Goal: Task Accomplishment & Management: Manage account settings

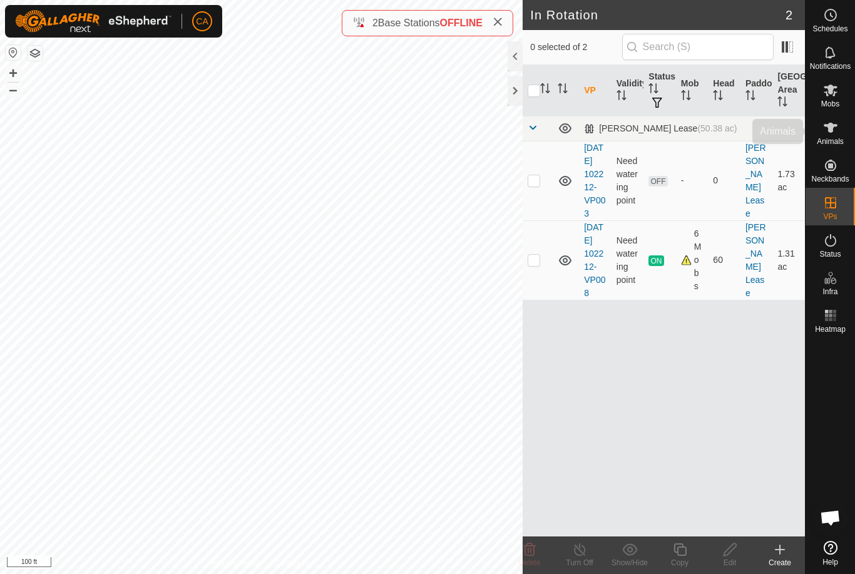
click at [830, 142] on span "Animals" at bounding box center [830, 142] width 27 height 8
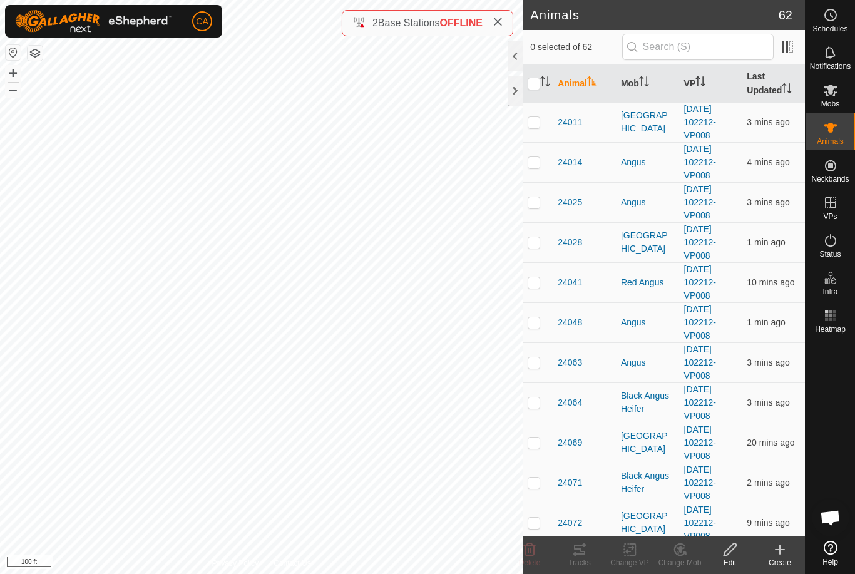
click at [639, 90] on th "Mob" at bounding box center [647, 84] width 63 height 38
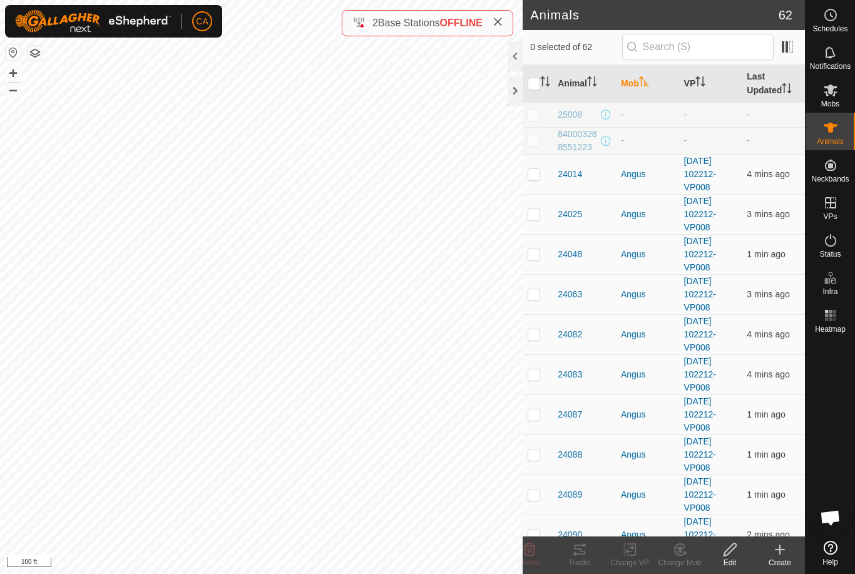
click at [645, 81] on icon "Activate to sort" at bounding box center [644, 81] width 10 height 10
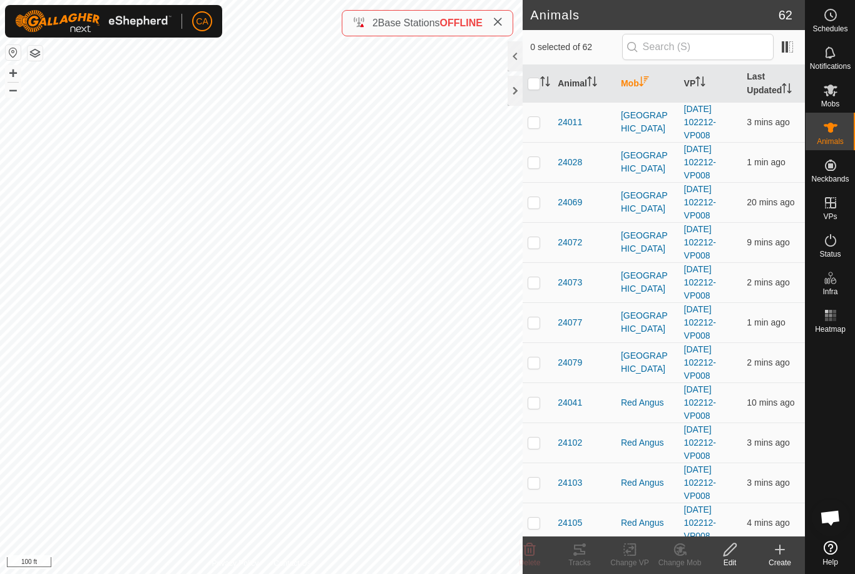
click at [640, 93] on th "Mob" at bounding box center [647, 84] width 63 height 38
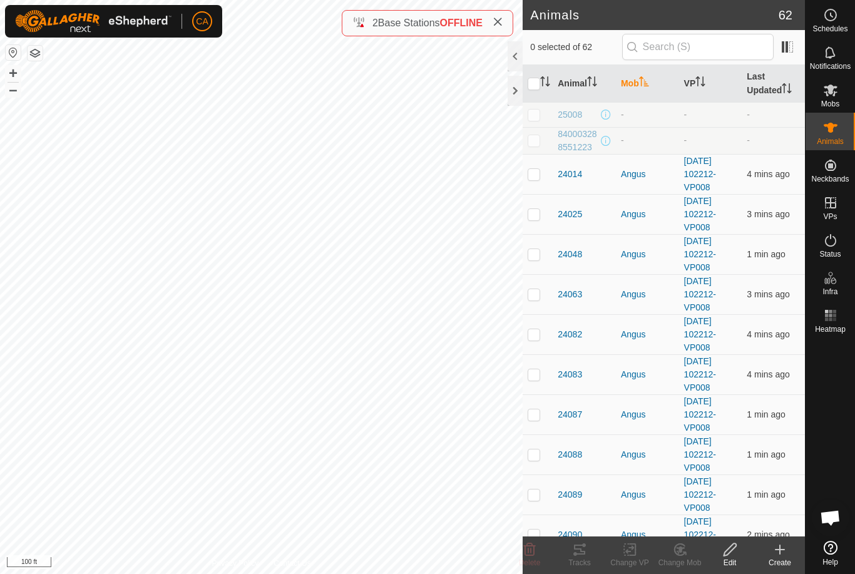
click at [540, 169] on p-checkbox at bounding box center [534, 174] width 13 height 10
checkbox input "true"
click at [539, 212] on p-checkbox at bounding box center [534, 214] width 13 height 10
checkbox input "true"
click at [536, 253] on p-checkbox at bounding box center [534, 254] width 13 height 10
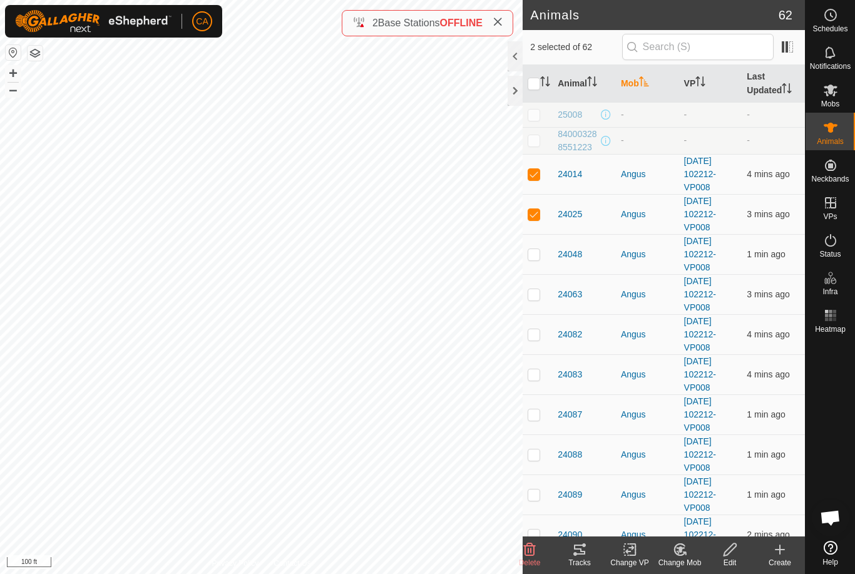
checkbox input "true"
click at [541, 289] on td at bounding box center [538, 294] width 30 height 40
checkbox input "true"
click at [537, 326] on td at bounding box center [538, 334] width 30 height 40
checkbox input "true"
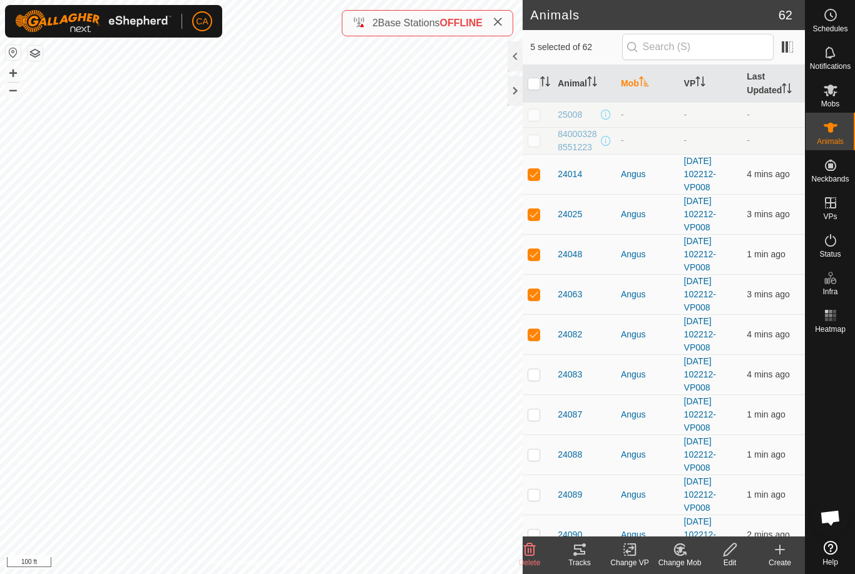
click at [541, 379] on td at bounding box center [538, 374] width 30 height 40
checkbox input "true"
click at [539, 409] on p-checkbox at bounding box center [534, 414] width 13 height 10
checkbox input "true"
click at [541, 454] on td at bounding box center [538, 454] width 30 height 40
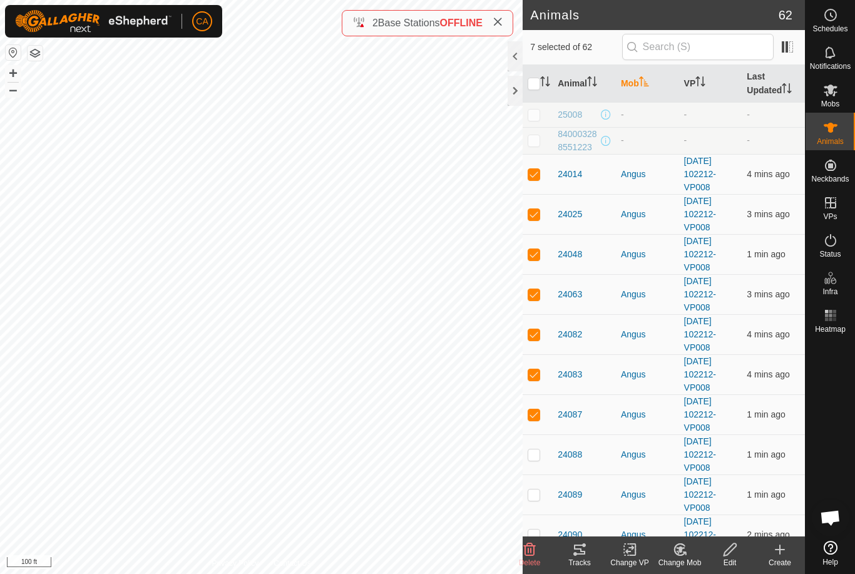
checkbox input "true"
click at [534, 494] on p-checkbox at bounding box center [534, 494] width 13 height 10
checkbox input "true"
click at [539, 533] on p-checkbox at bounding box center [534, 534] width 13 height 10
checkbox input "true"
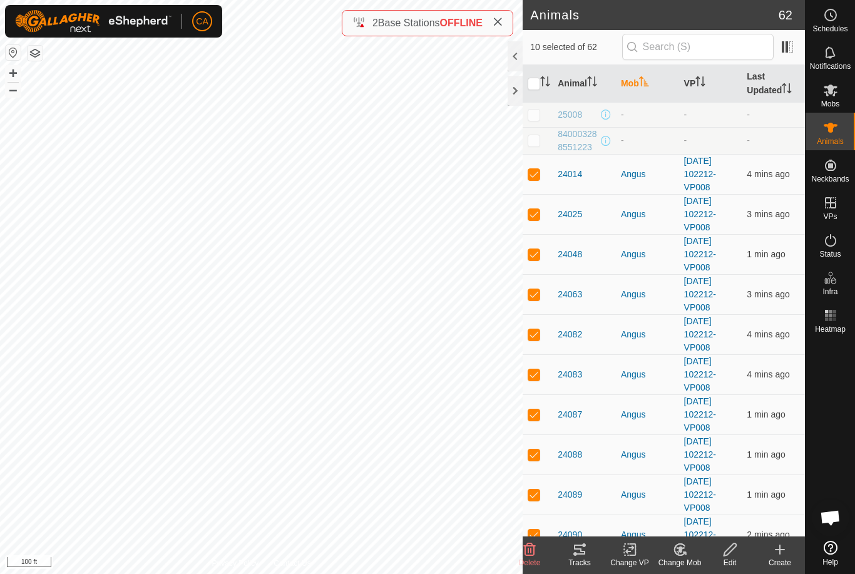
click at [578, 564] on div "Tracks" at bounding box center [579, 562] width 50 height 11
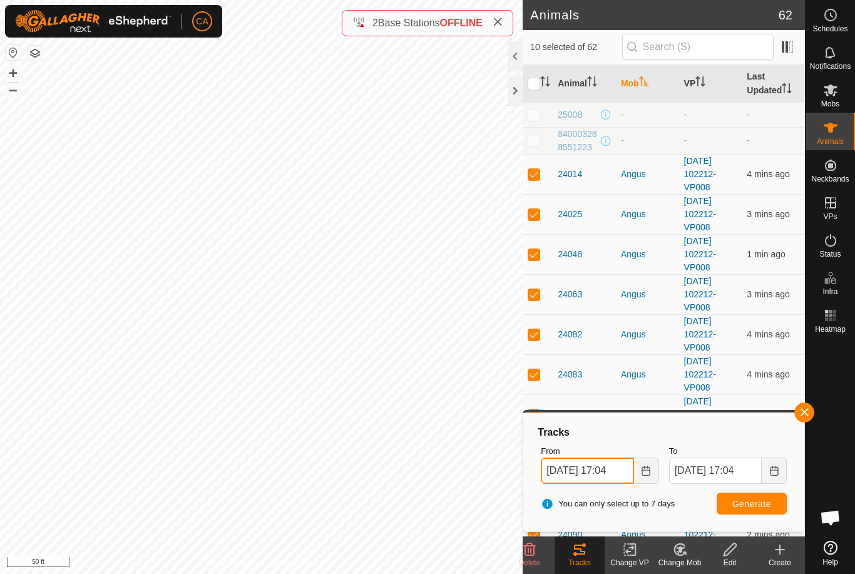
click at [603, 474] on input "23 Sep, 2025 17:04" at bounding box center [587, 470] width 93 height 26
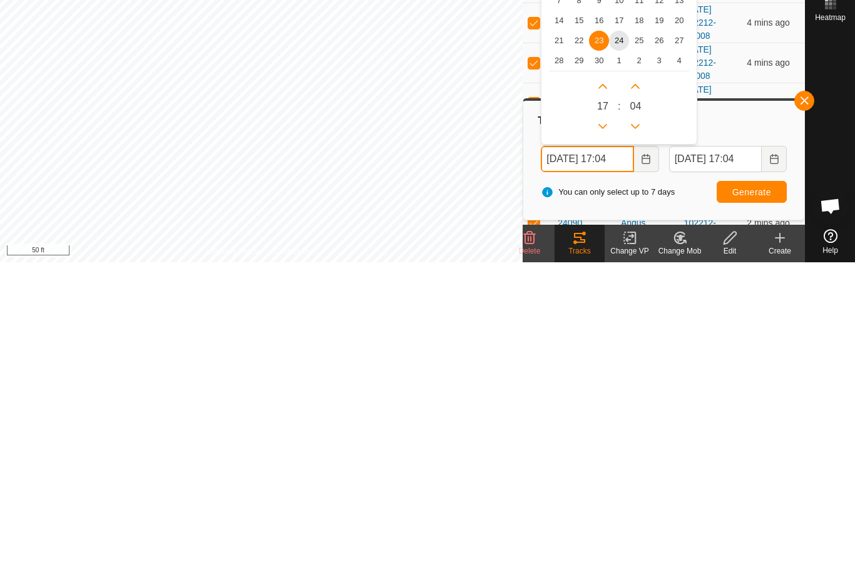
click at [603, 433] on icon "Previous Hour" at bounding box center [603, 438] width 10 height 10
click at [603, 428] on button "Previous Hour" at bounding box center [603, 438] width 20 height 20
click at [611, 428] on button "Previous Hour" at bounding box center [603, 438] width 20 height 20
click at [610, 428] on button "Previous Hour" at bounding box center [603, 438] width 20 height 20
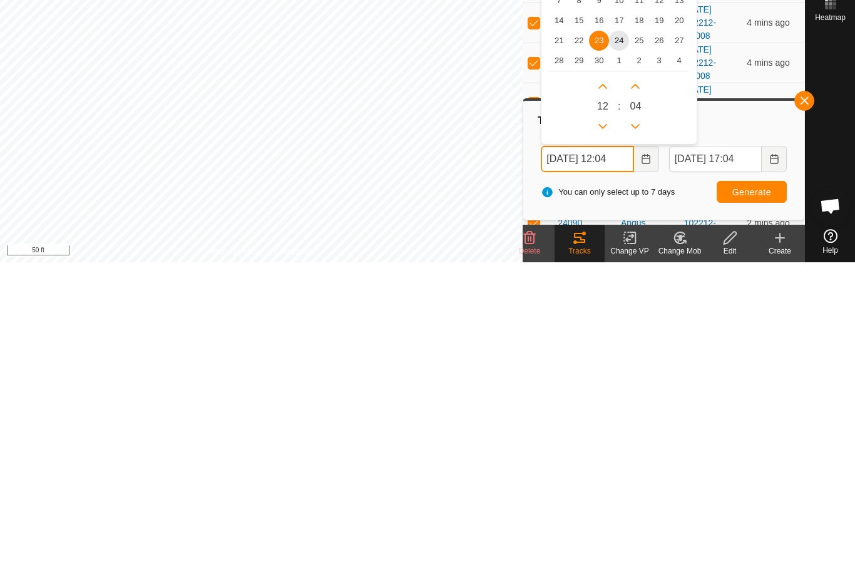
click at [610, 428] on button "Previous Hour" at bounding box center [603, 438] width 20 height 20
type input "23 Sep, 2025 10:04"
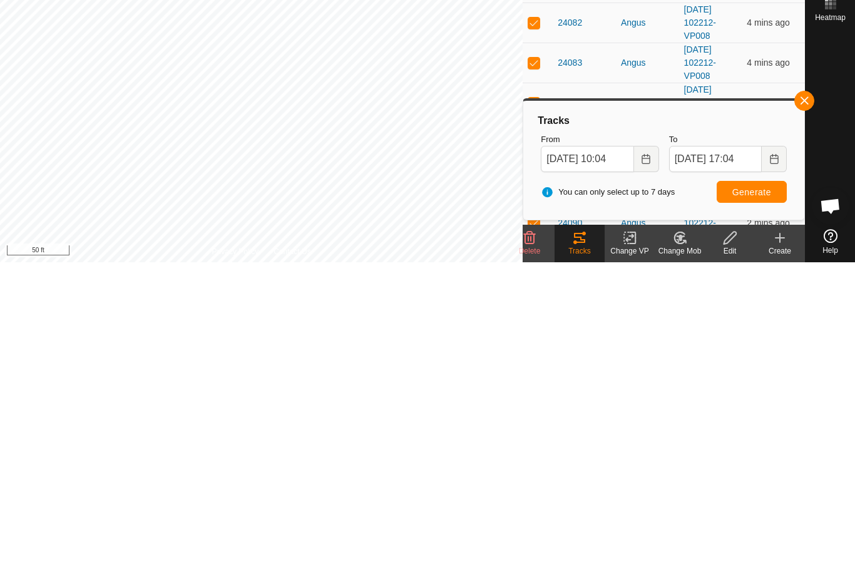
click at [751, 499] on span "Generate" at bounding box center [751, 504] width 39 height 10
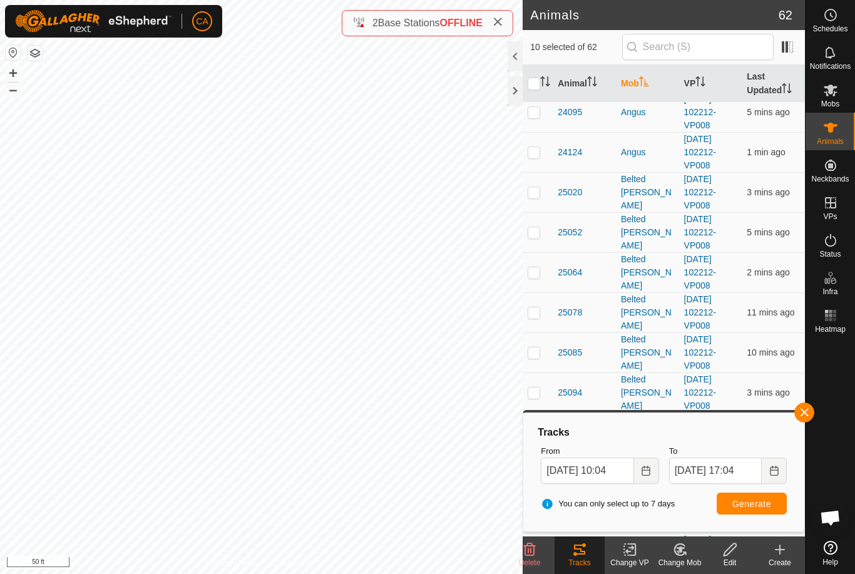
scroll to position [580, 0]
click at [534, 87] on input "checkbox" at bounding box center [534, 84] width 13 height 13
checkbox input "true"
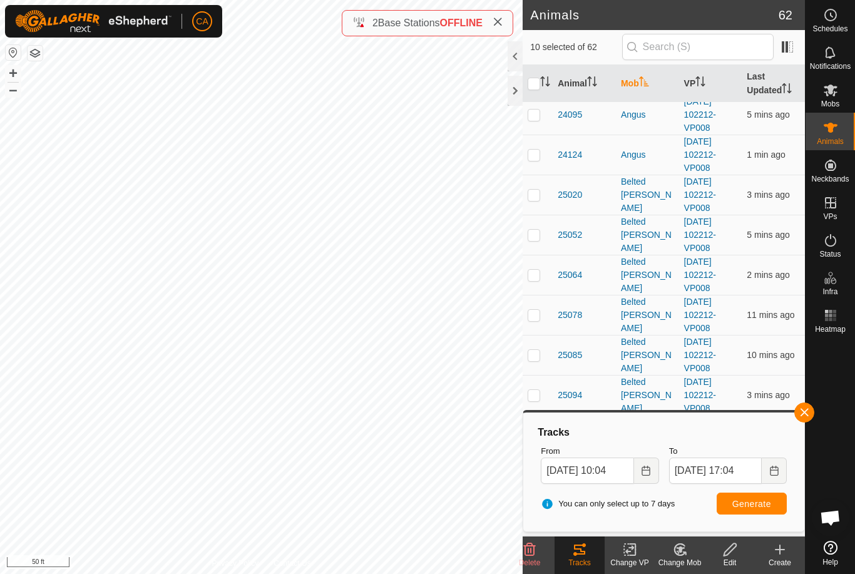
checkbox input "true"
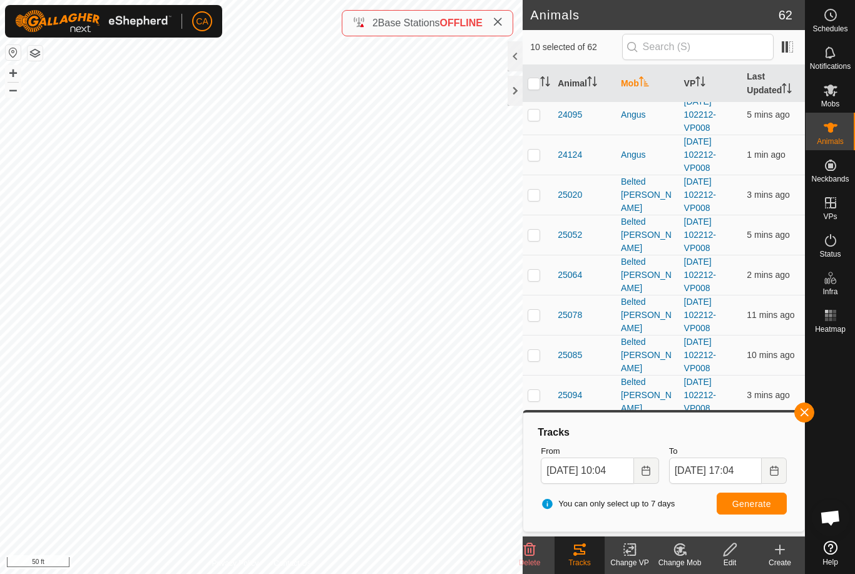
checkbox input "true"
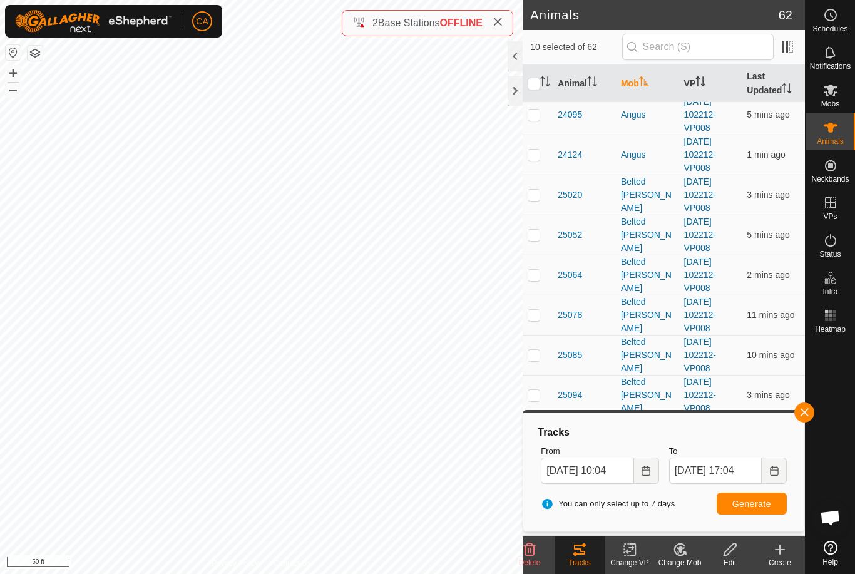
checkbox input "true"
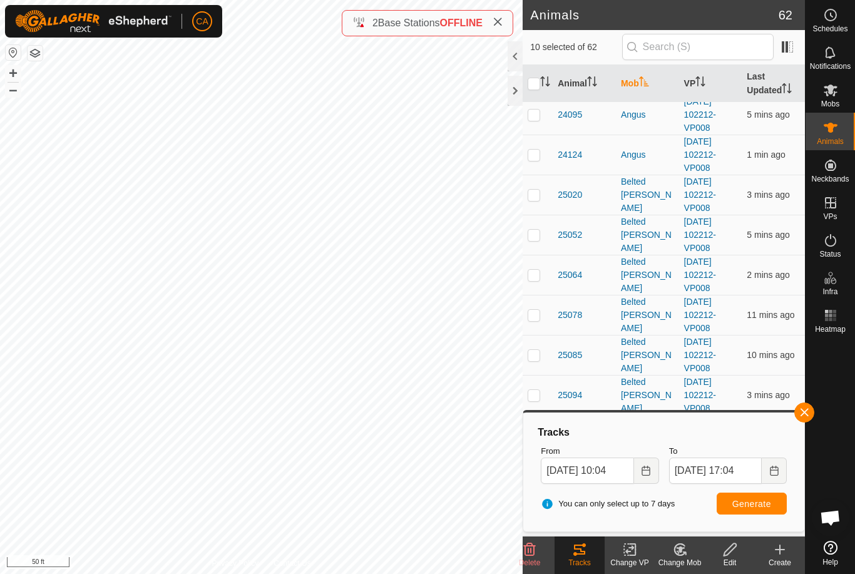
checkbox input "true"
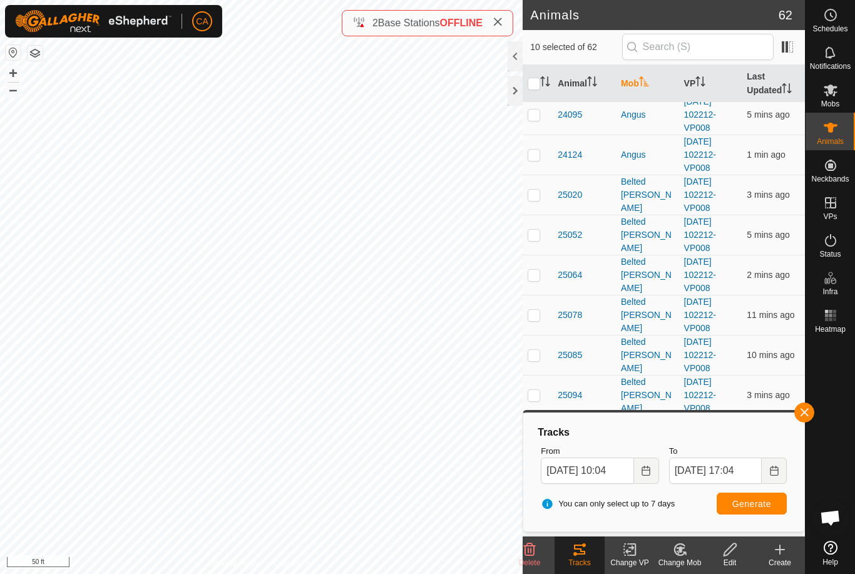
checkbox input "true"
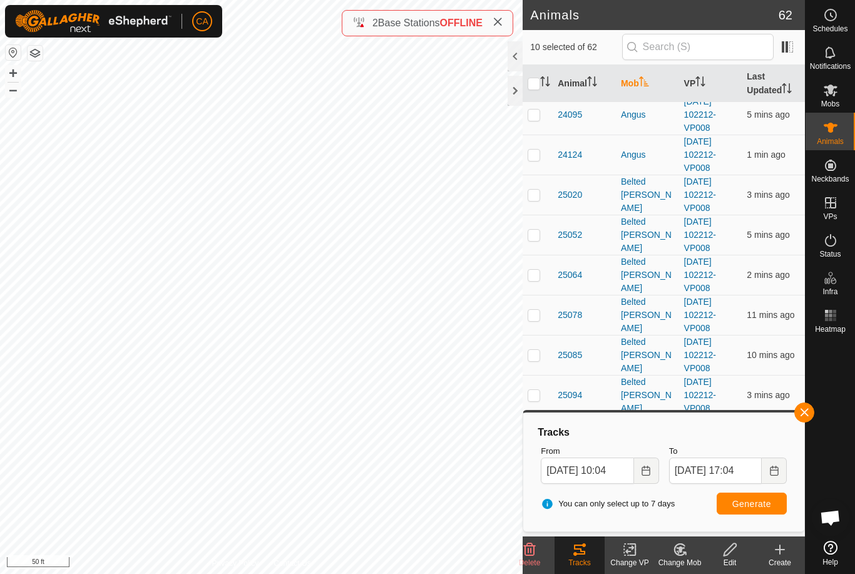
checkbox input "true"
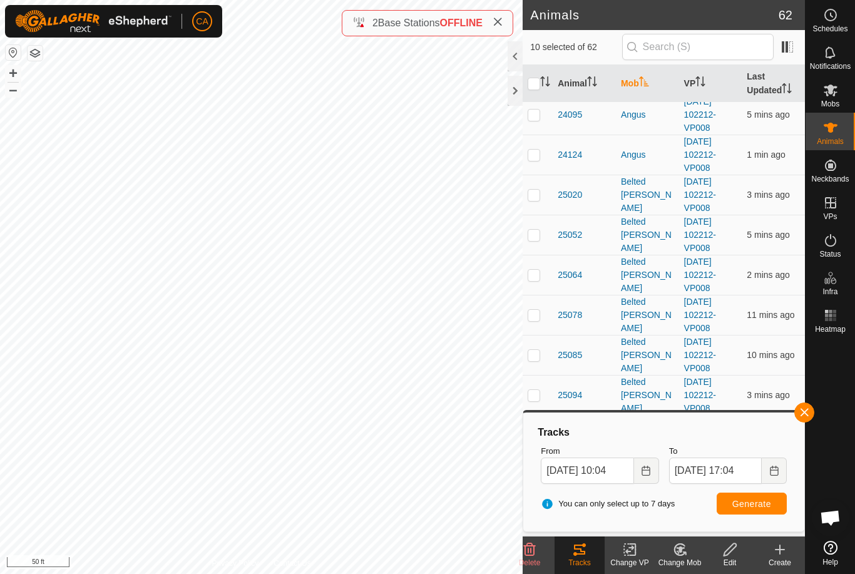
checkbox input "true"
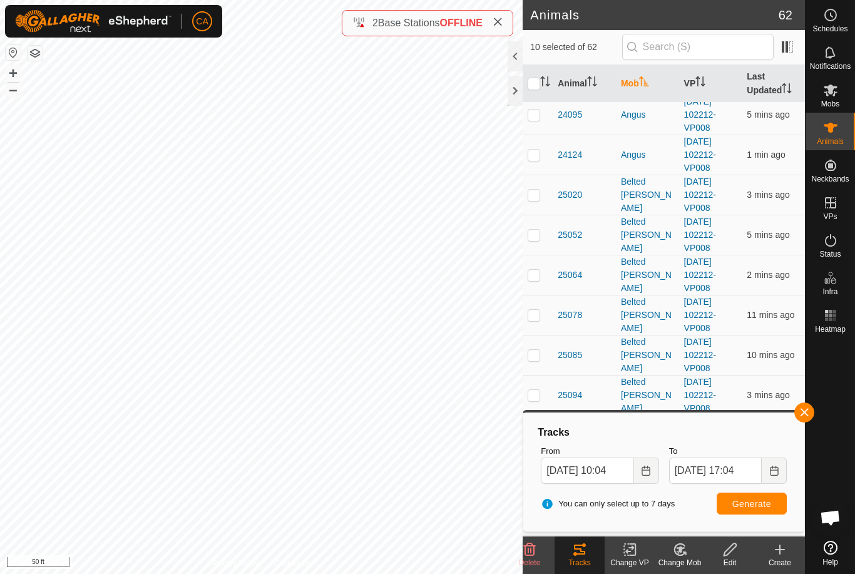
checkbox input "true"
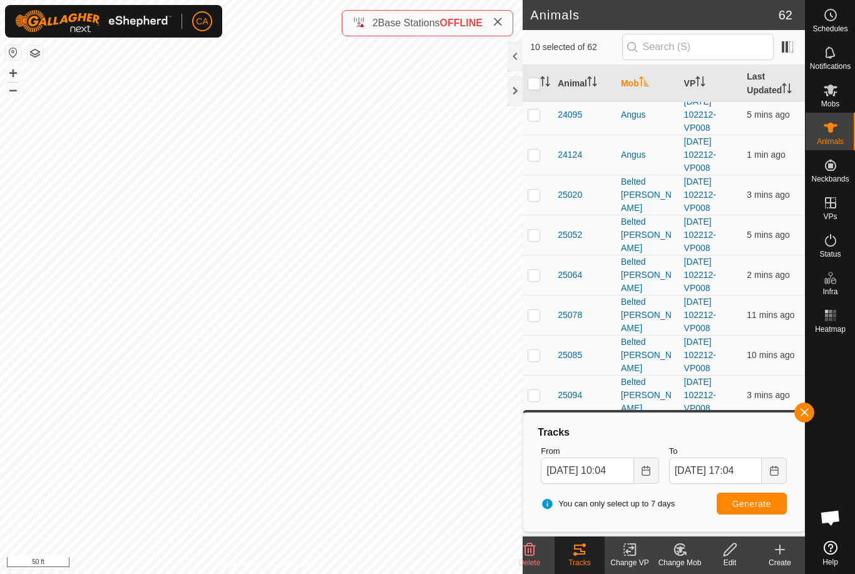
checkbox input "true"
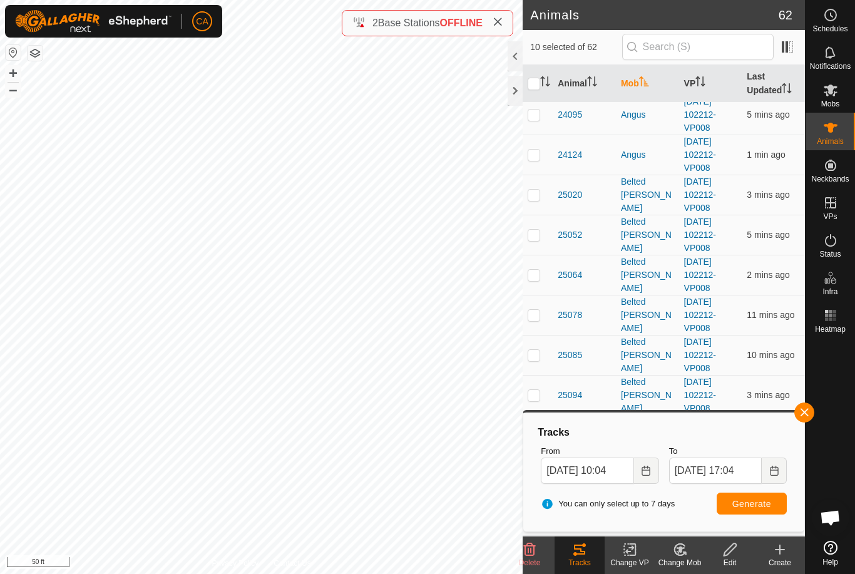
checkbox input "true"
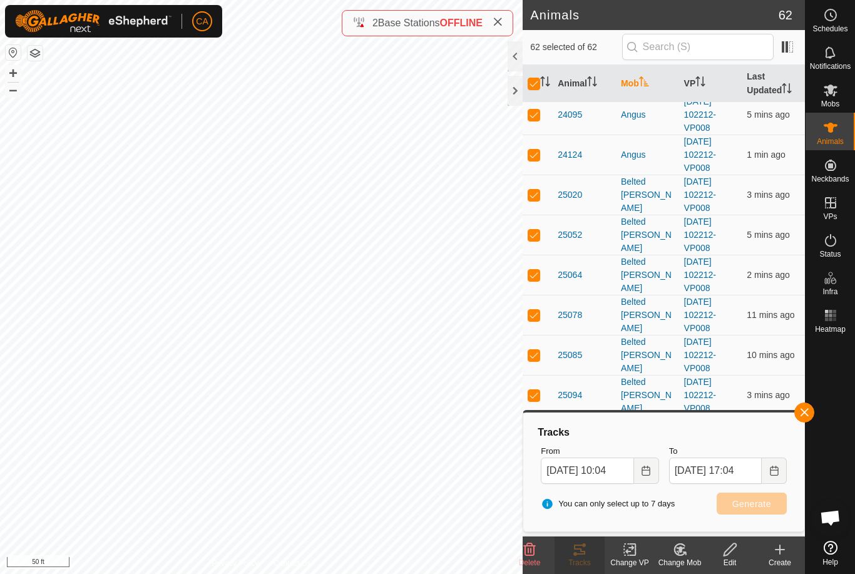
click at [536, 87] on input "checkbox" at bounding box center [534, 84] width 13 height 13
checkbox input "false"
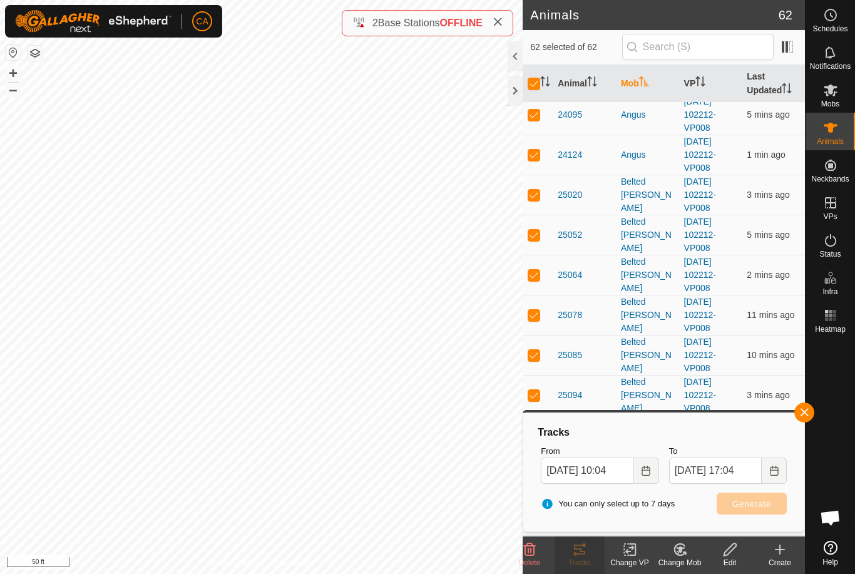
checkbox input "false"
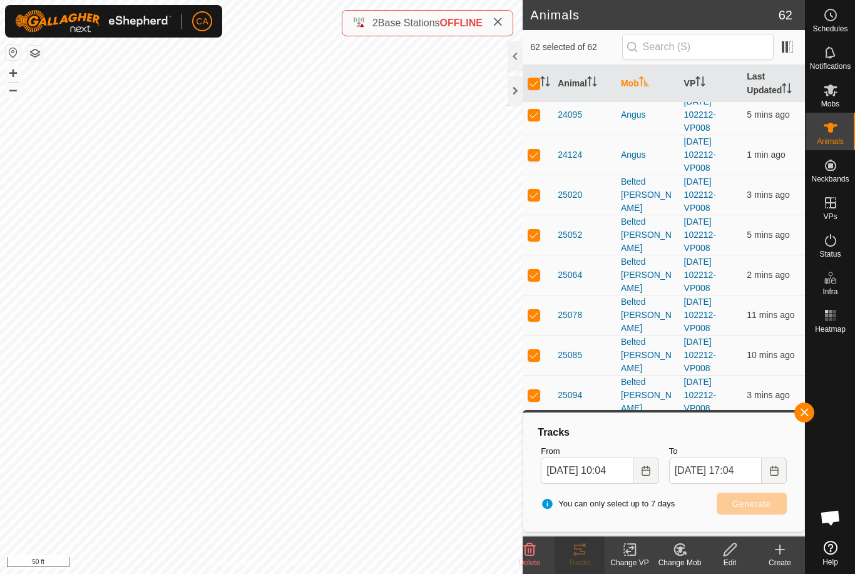
checkbox input "false"
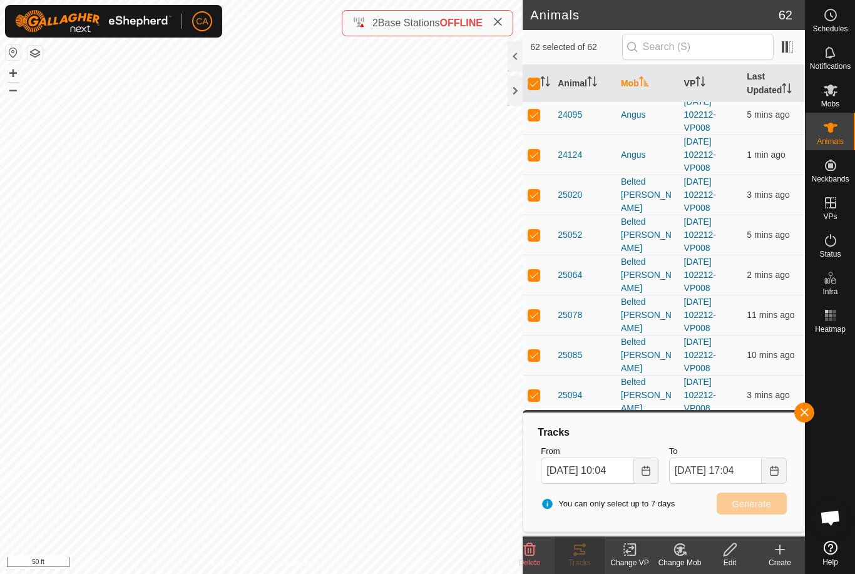
checkbox input "false"
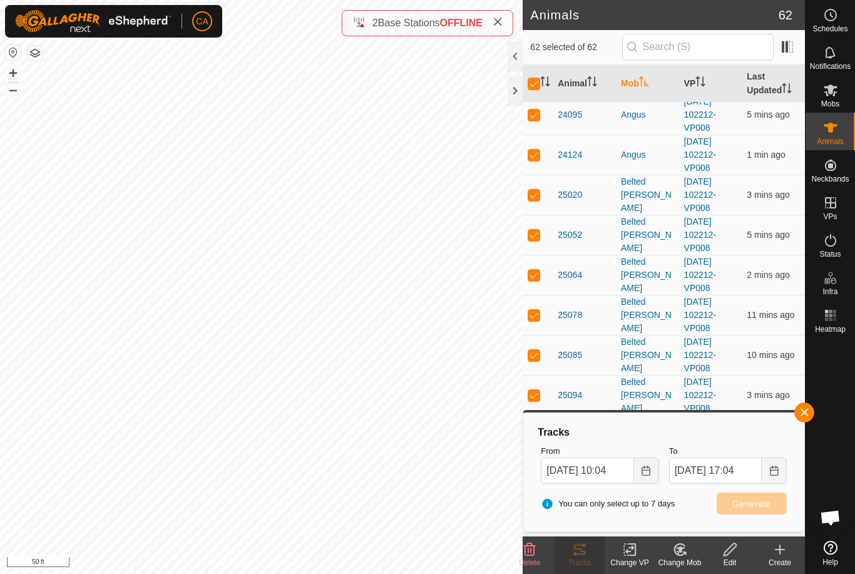
checkbox input "false"
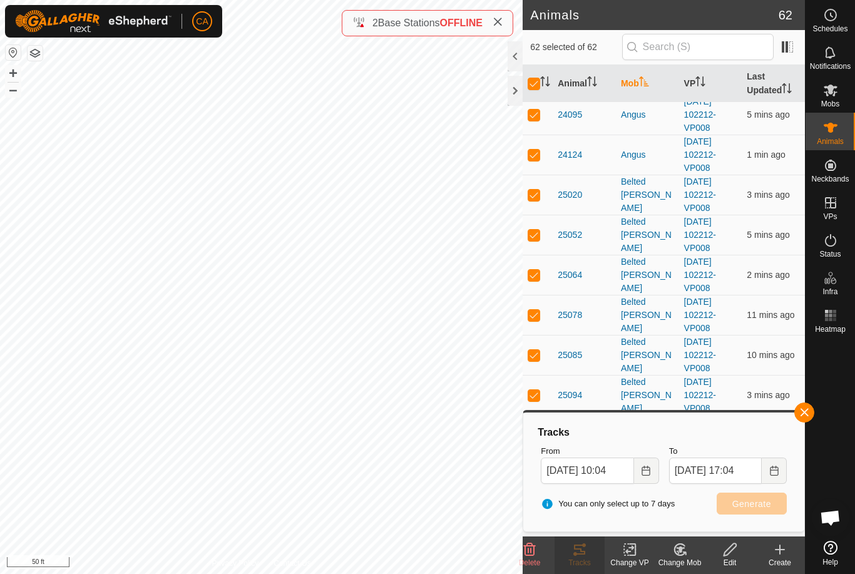
checkbox input "false"
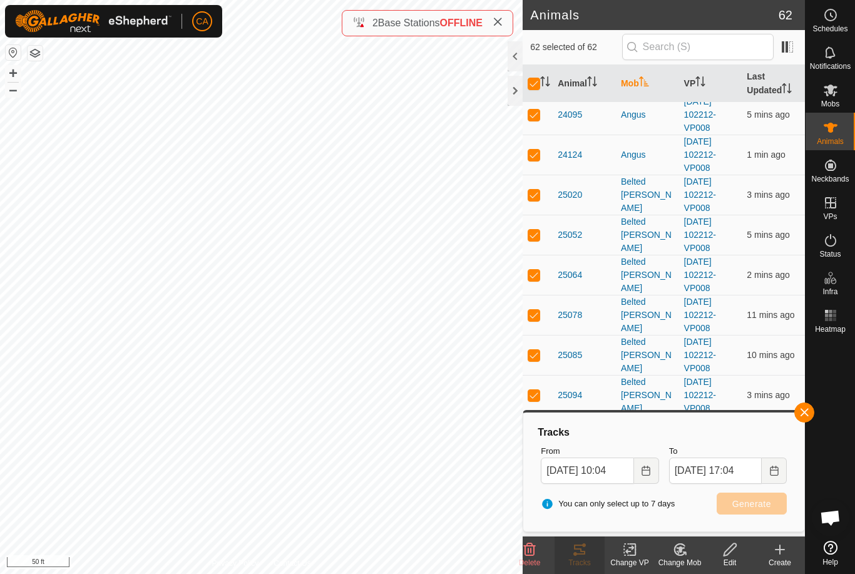
checkbox input "false"
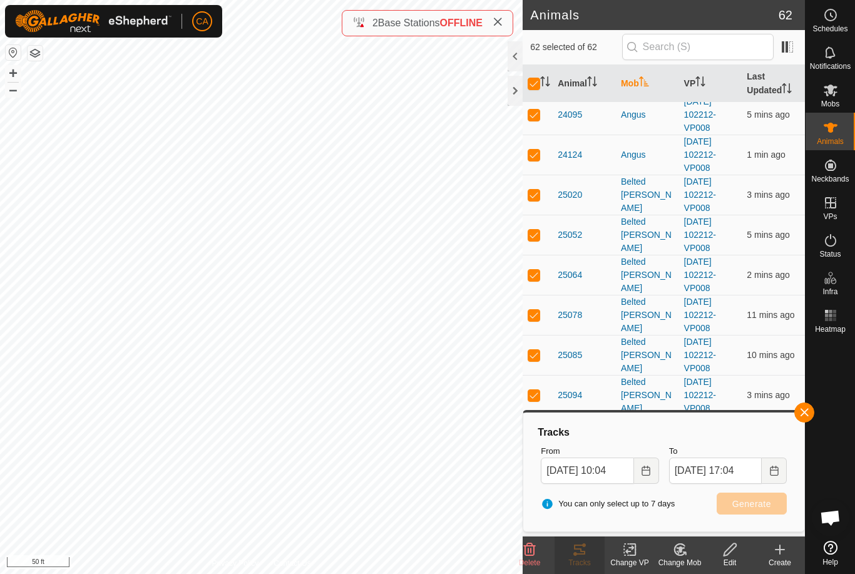
checkbox input "false"
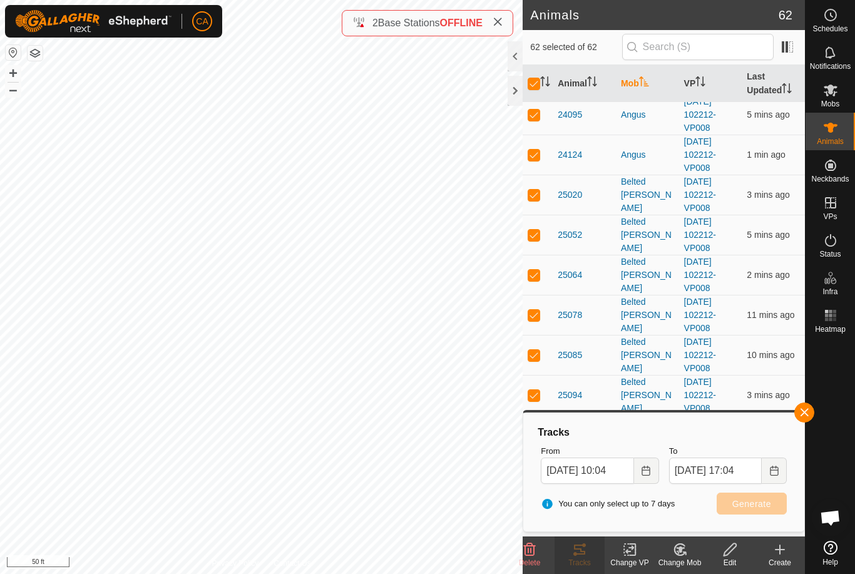
checkbox input "false"
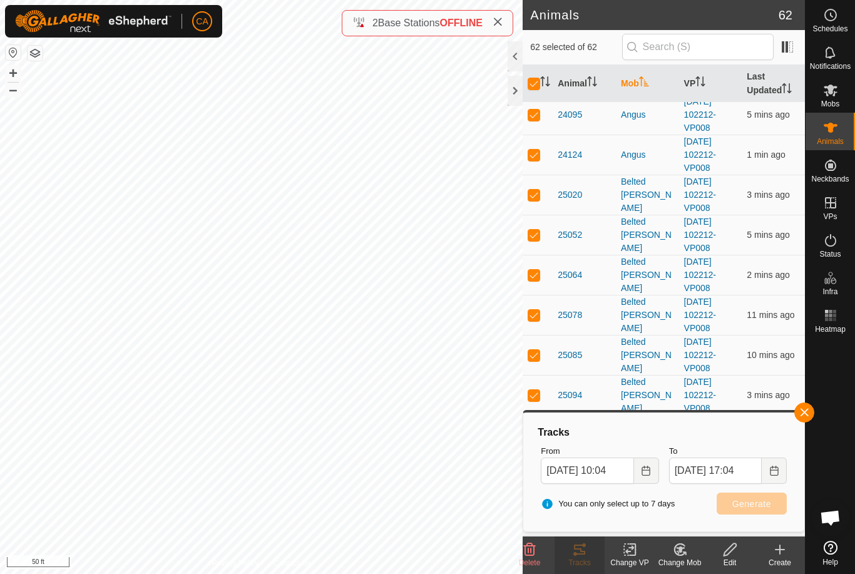
checkbox input "false"
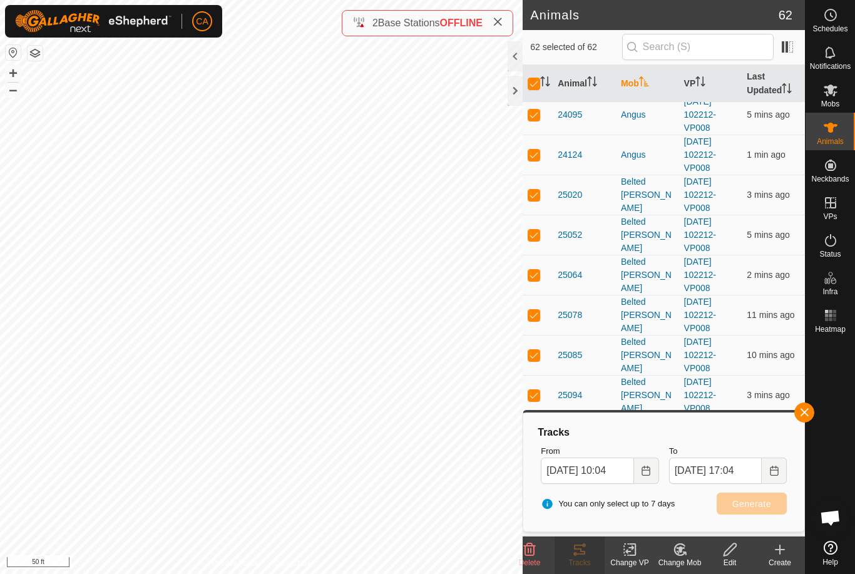
checkbox input "false"
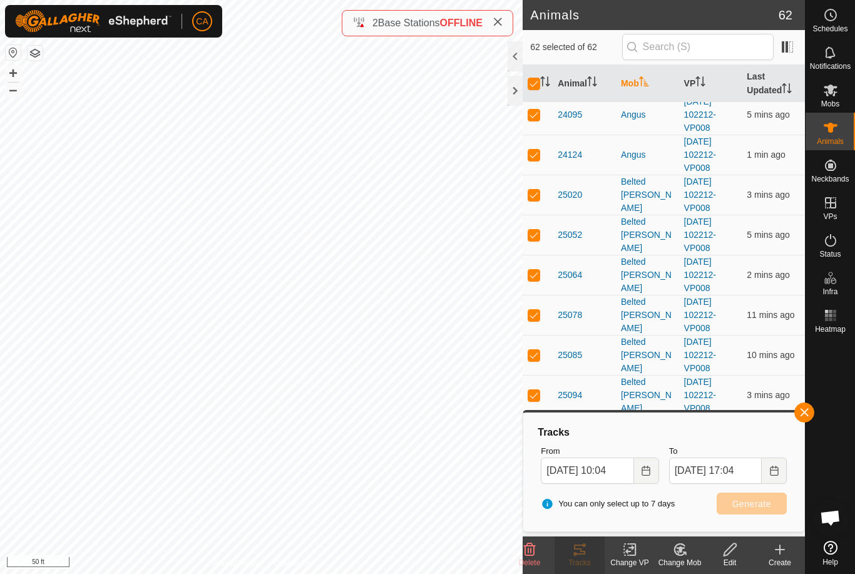
checkbox input "false"
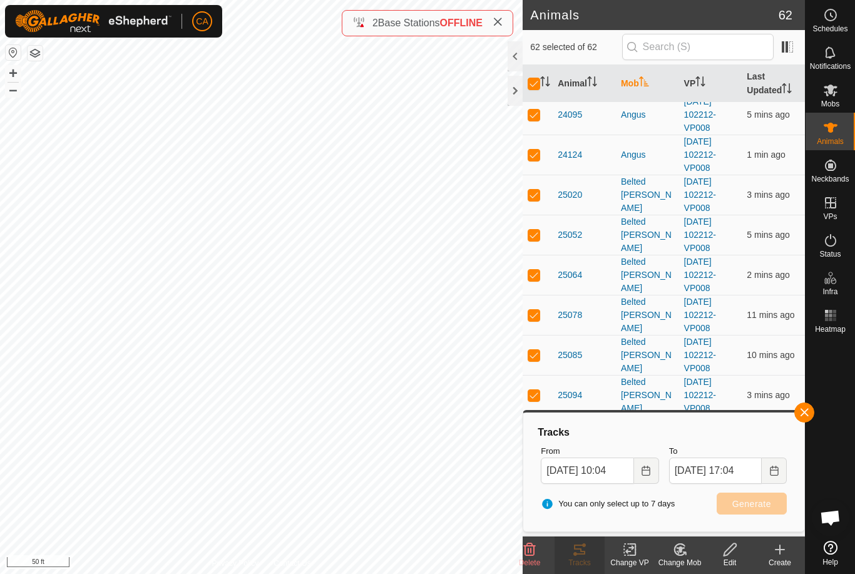
checkbox input "false"
click at [533, 200] on td at bounding box center [538, 195] width 30 height 40
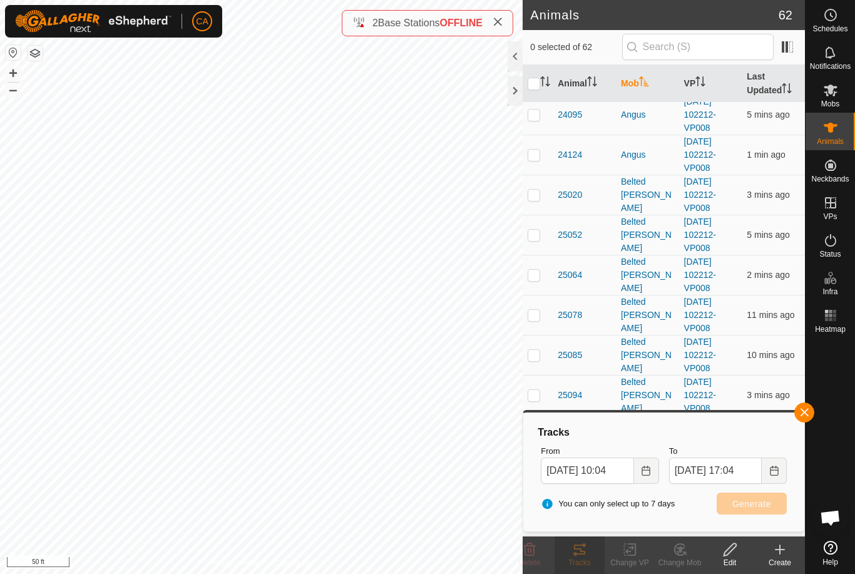
checkbox input "true"
click at [537, 238] on p-checkbox at bounding box center [534, 235] width 13 height 10
checkbox input "true"
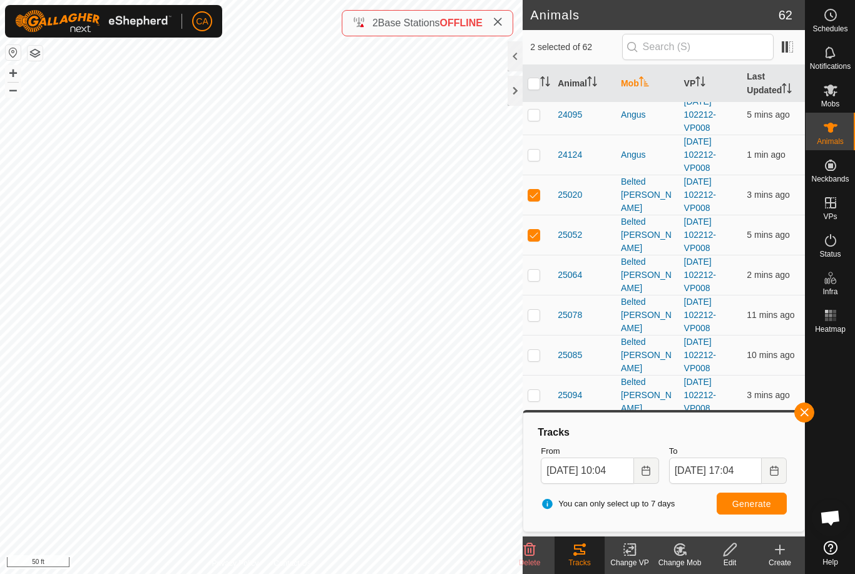
click at [539, 283] on td at bounding box center [538, 275] width 30 height 40
checkbox input "true"
click at [539, 320] on p-checkbox at bounding box center [534, 315] width 13 height 10
checkbox input "true"
click at [539, 357] on p-checkbox at bounding box center [534, 355] width 13 height 10
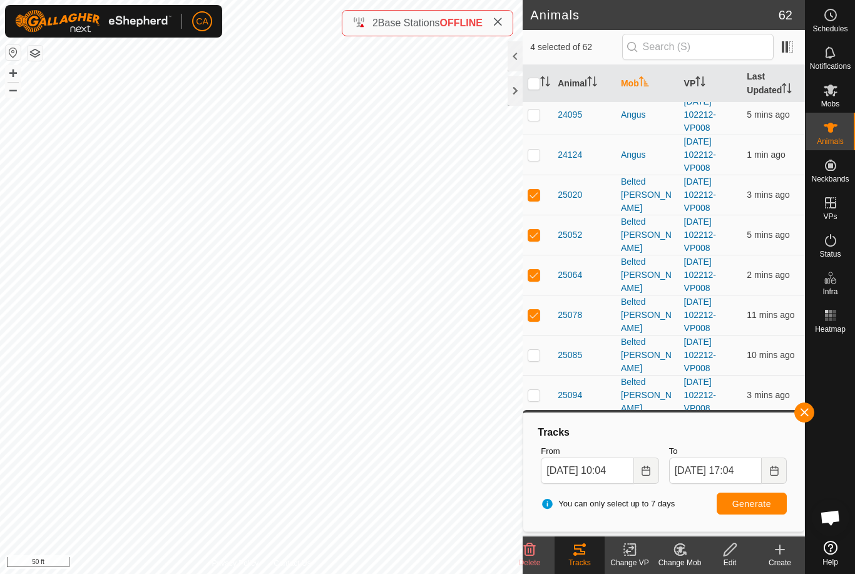
checkbox input "true"
click at [541, 393] on td at bounding box center [538, 395] width 30 height 40
checkbox input "true"
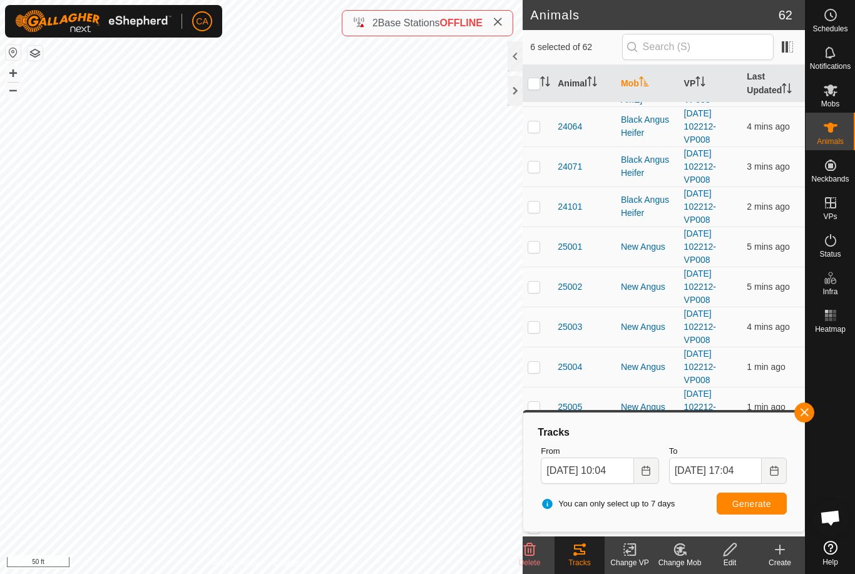
scroll to position [942, 0]
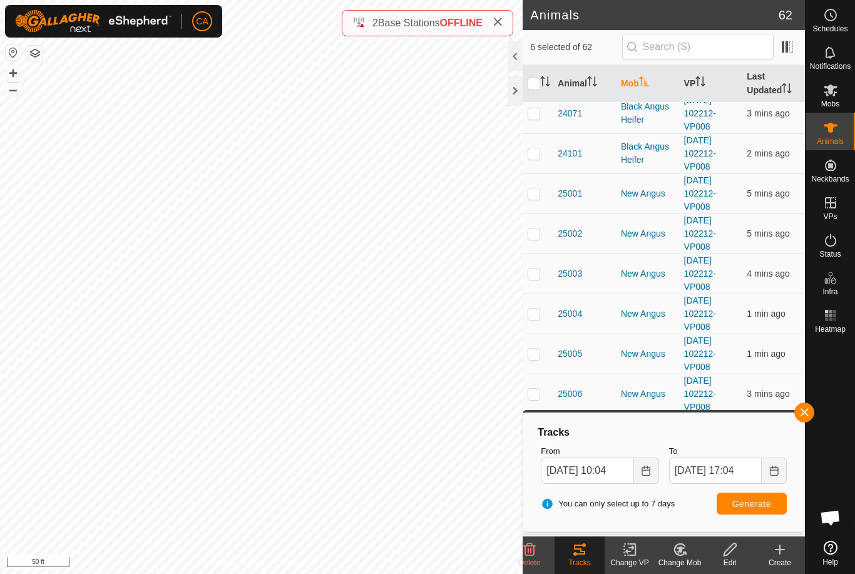
click at [538, 201] on td at bounding box center [538, 193] width 30 height 40
checkbox input "true"
click at [541, 239] on td at bounding box center [538, 233] width 30 height 40
click at [536, 235] on p-checkbox at bounding box center [534, 233] width 13 height 10
click at [536, 244] on td at bounding box center [538, 233] width 30 height 40
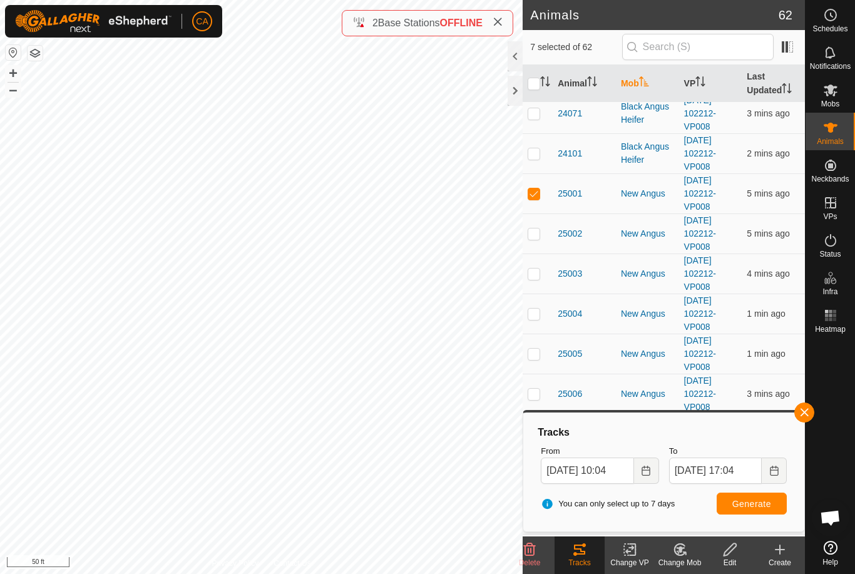
checkbox input "true"
click at [536, 277] on p-checkbox at bounding box center [534, 273] width 13 height 10
checkbox input "true"
click at [542, 313] on td at bounding box center [538, 314] width 30 height 40
checkbox input "true"
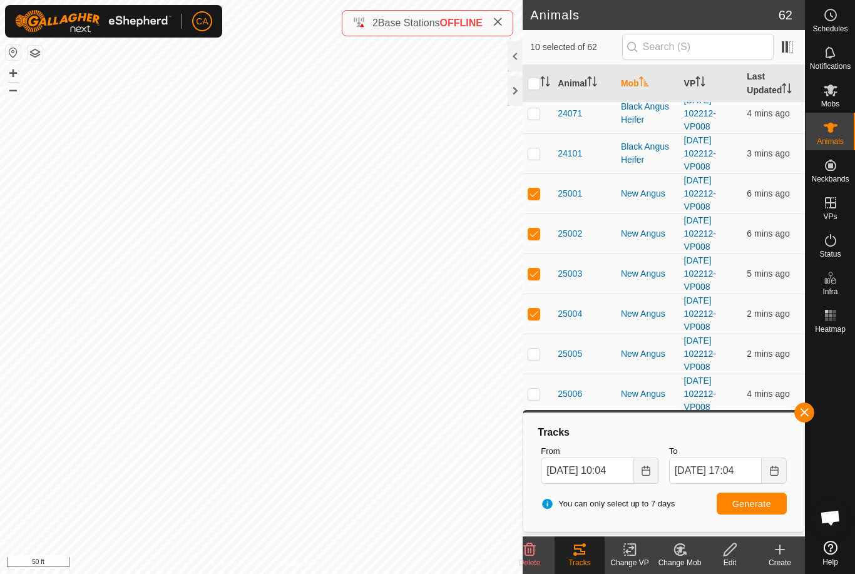
click at [540, 353] on p-checkbox at bounding box center [534, 354] width 13 height 10
click at [538, 349] on p-checkbox at bounding box center [534, 354] width 13 height 10
checkbox input "false"
click at [754, 499] on span "Generate" at bounding box center [751, 504] width 39 height 10
click at [606, 471] on input "23 Sep, 2025 10:04" at bounding box center [587, 470] width 93 height 26
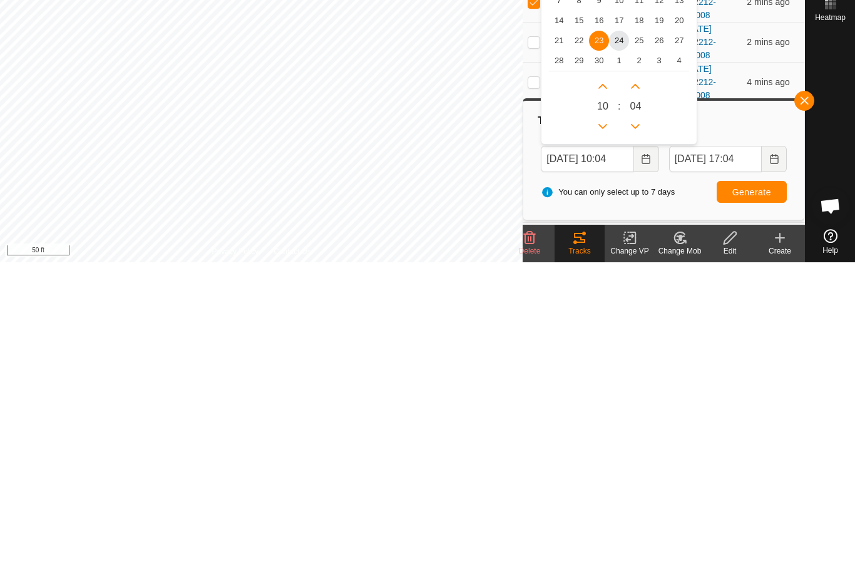
click at [623, 342] on span "24" at bounding box center [619, 352] width 20 height 20
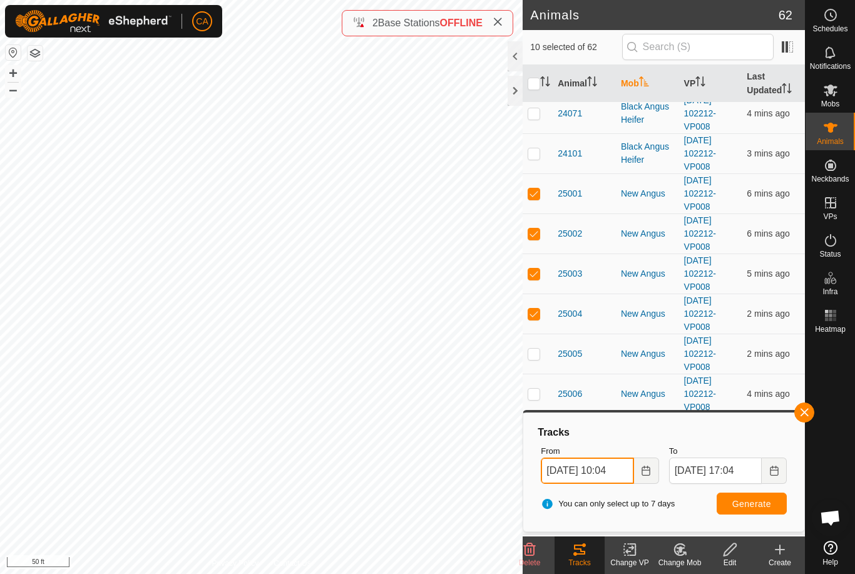
click at [610, 461] on input "24 Sep, 2025 10:04" at bounding box center [587, 470] width 93 height 26
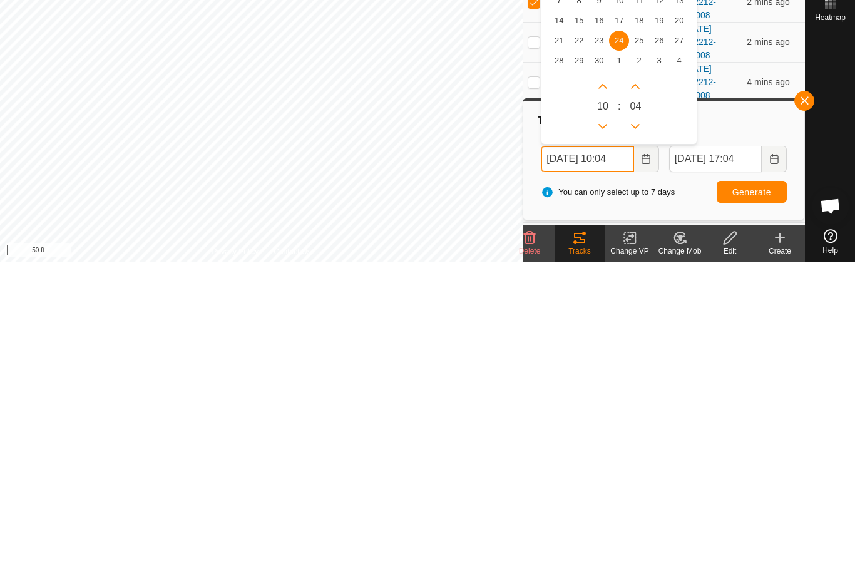
click at [603, 433] on icon "Previous Hour" at bounding box center [603, 438] width 10 height 10
click at [602, 428] on button "Previous Hour" at bounding box center [603, 438] width 20 height 20
click at [605, 436] on icon "Previous Hour" at bounding box center [602, 438] width 9 height 5
click at [605, 428] on button "Previous Hour" at bounding box center [603, 438] width 20 height 20
click at [606, 436] on icon "Previous Hour" at bounding box center [602, 438] width 9 height 5
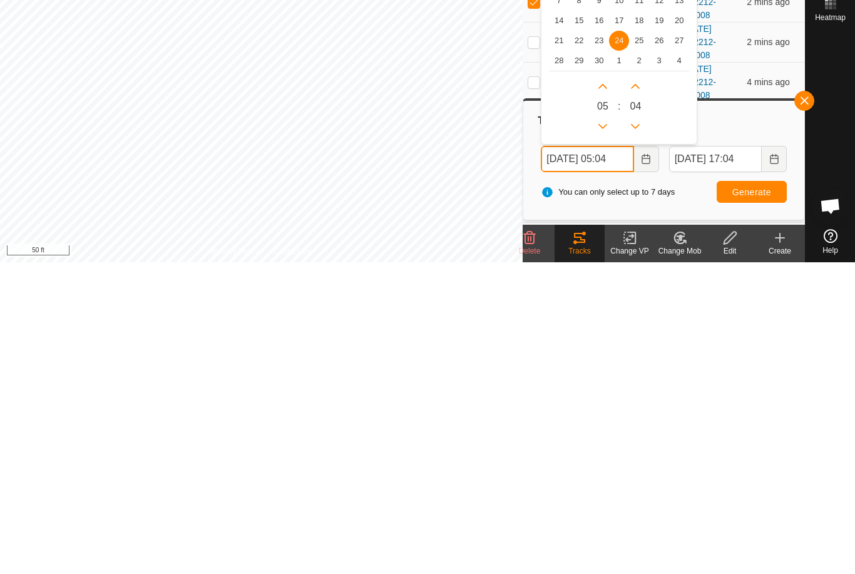
click at [606, 428] on button "Previous Hour" at bounding box center [603, 438] width 20 height 20
click at [608, 428] on button "Previous Hour" at bounding box center [603, 438] width 20 height 20
click at [608, 433] on icon "Previous Hour" at bounding box center [603, 438] width 10 height 10
click at [608, 428] on button "Previous Hour" at bounding box center [603, 438] width 20 height 20
click at [610, 428] on button "Previous Hour" at bounding box center [603, 438] width 20 height 20
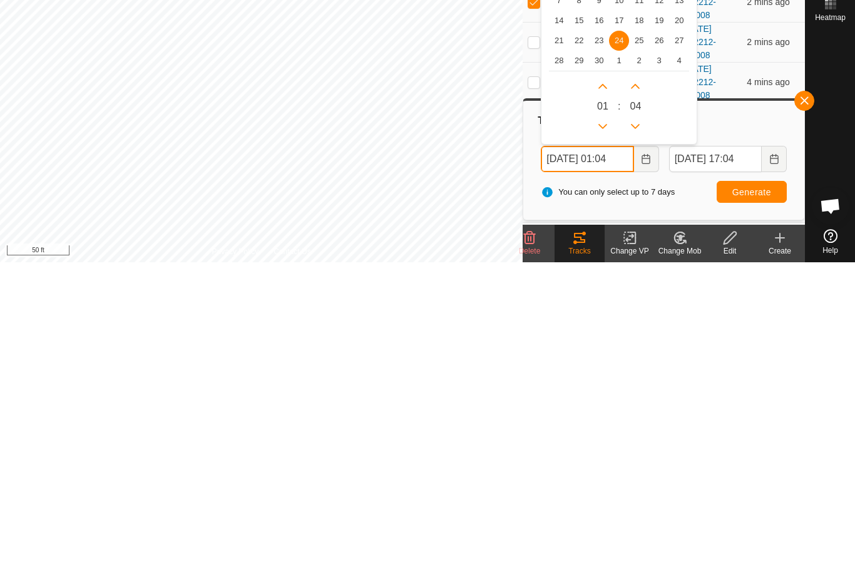
type input "24 Sep, 2025 00:04"
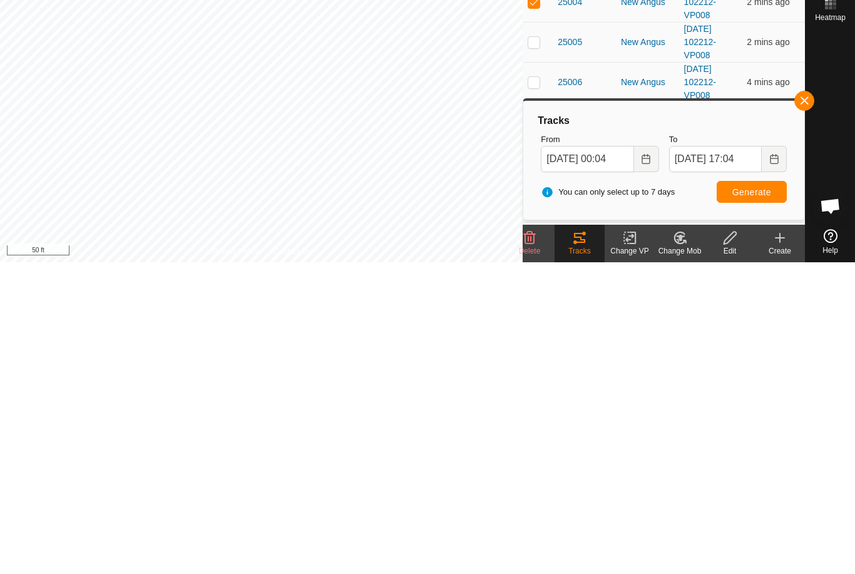
click at [776, 493] on button "Generate" at bounding box center [752, 504] width 70 height 22
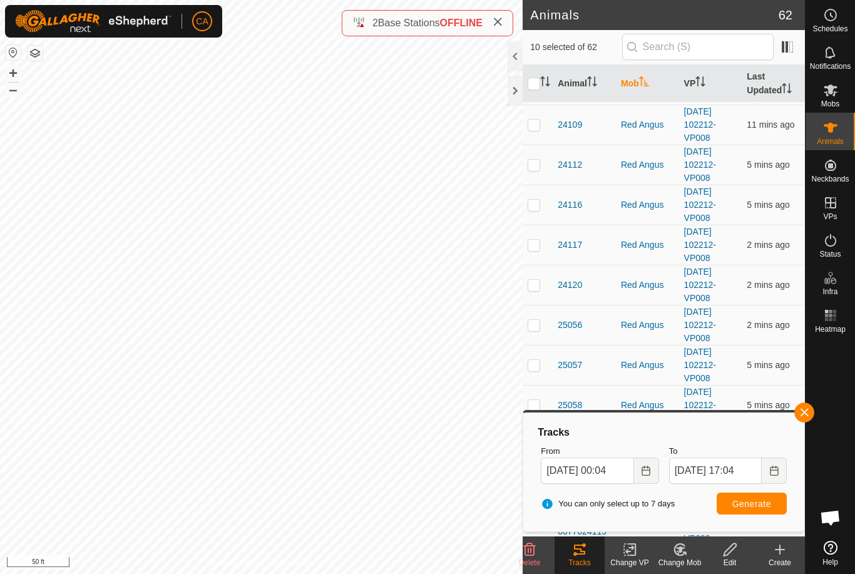
scroll to position [1533, 0]
click at [588, 561] on div "Tracks" at bounding box center [579, 562] width 50 height 11
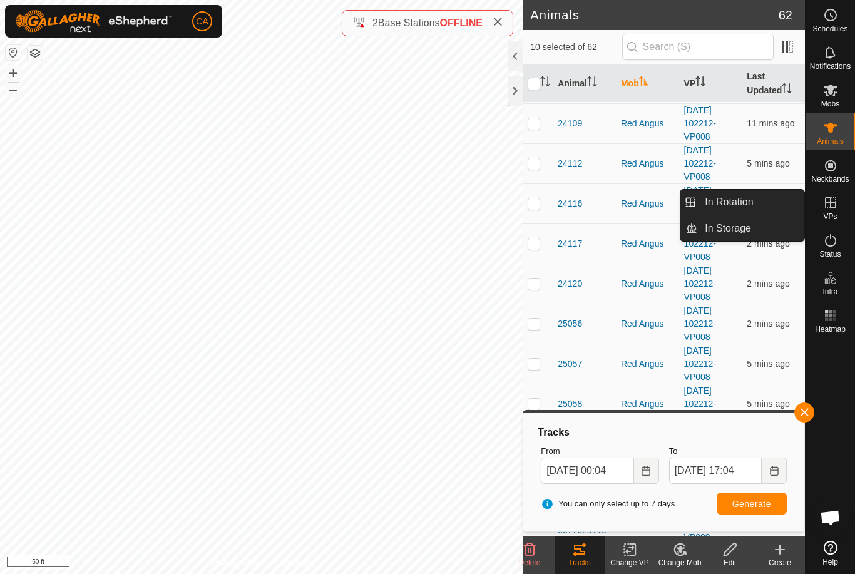
click at [772, 201] on link "In Rotation" at bounding box center [750, 202] width 107 height 25
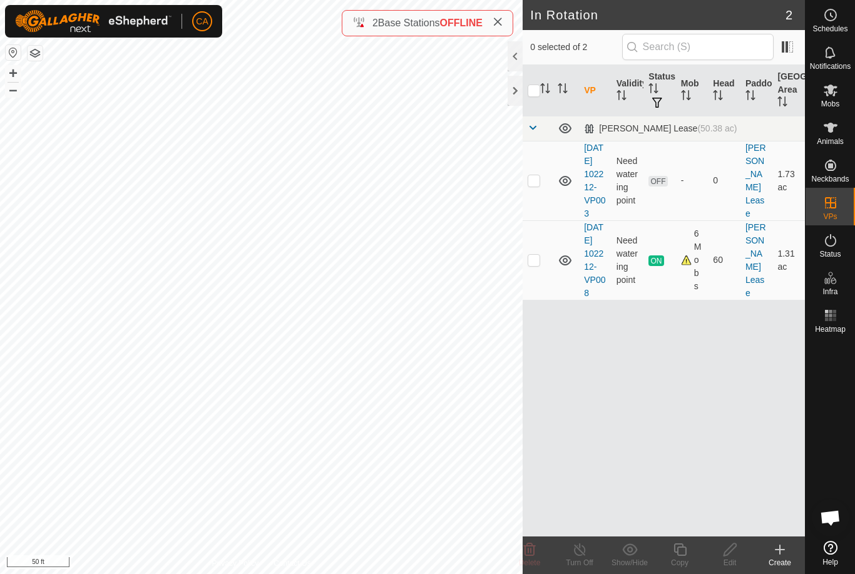
click at [512, 89] on div at bounding box center [515, 91] width 15 height 30
click at [837, 138] on span "Animals" at bounding box center [830, 142] width 27 height 8
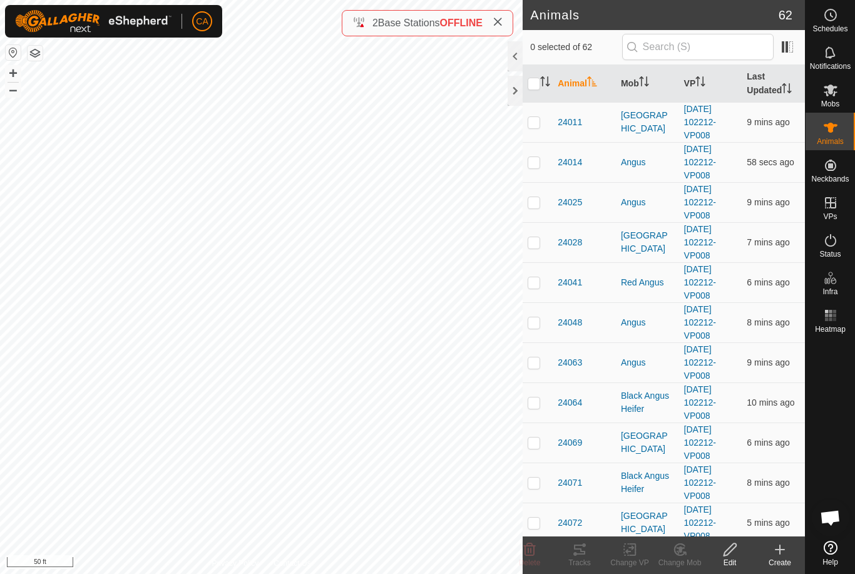
checkbox input "true"
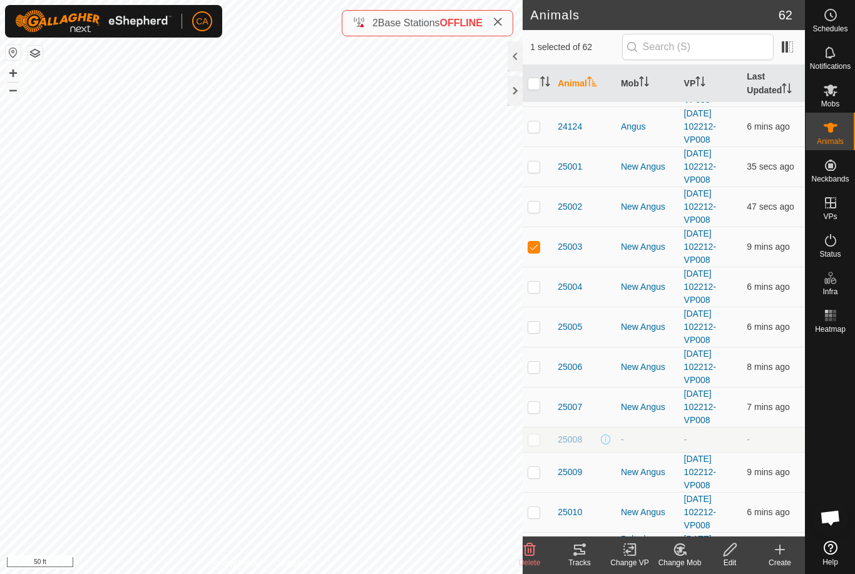
scroll to position [1424, 0]
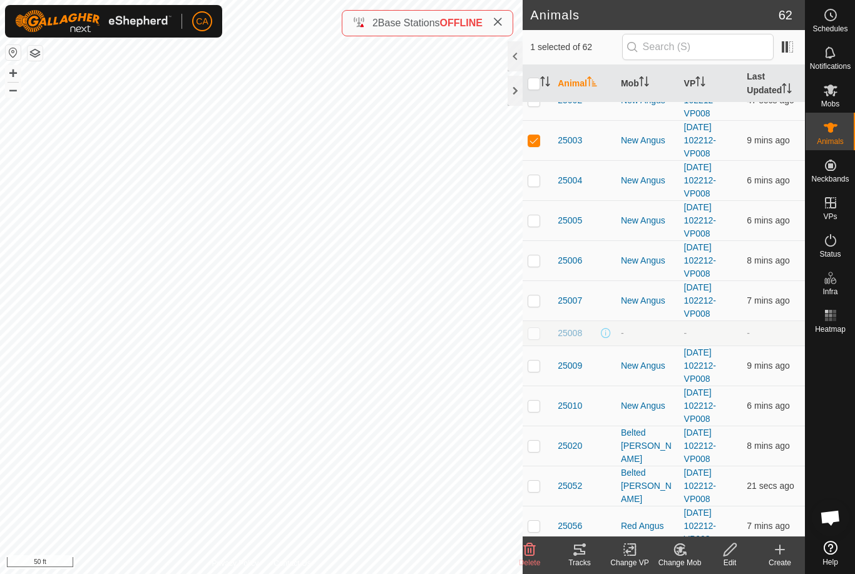
click at [538, 251] on td at bounding box center [538, 260] width 30 height 40
click at [534, 263] on p-checkbox at bounding box center [534, 260] width 13 height 10
checkbox input "false"
click at [528, 141] on p-checkbox at bounding box center [534, 140] width 13 height 10
checkbox input "false"
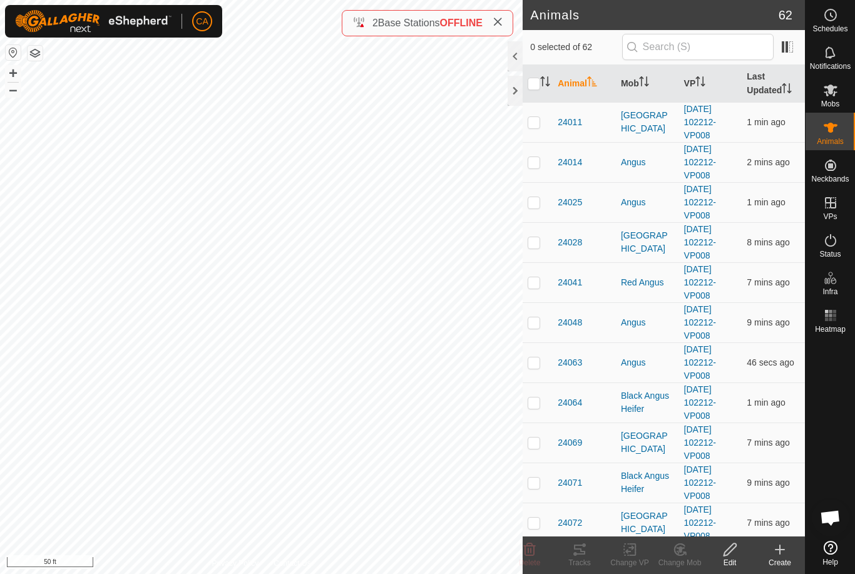
checkbox input "true"
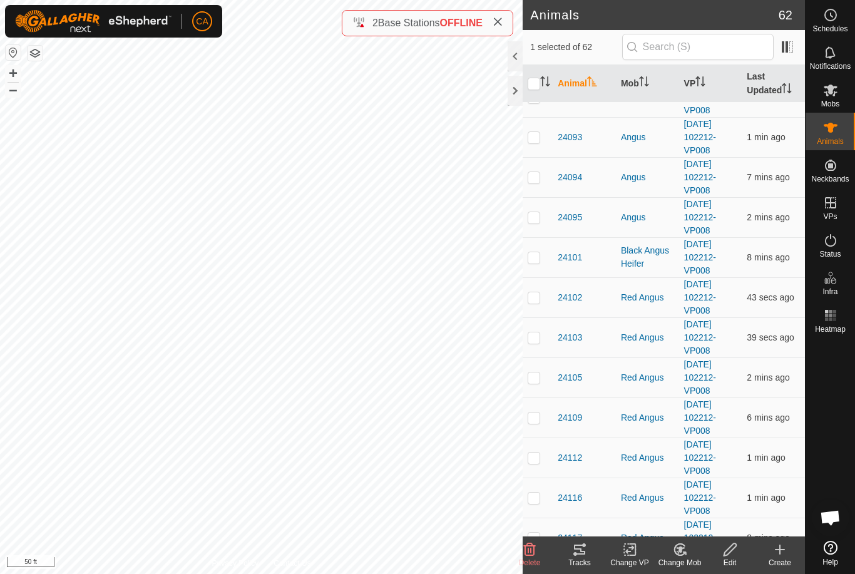
scroll to position [825, 0]
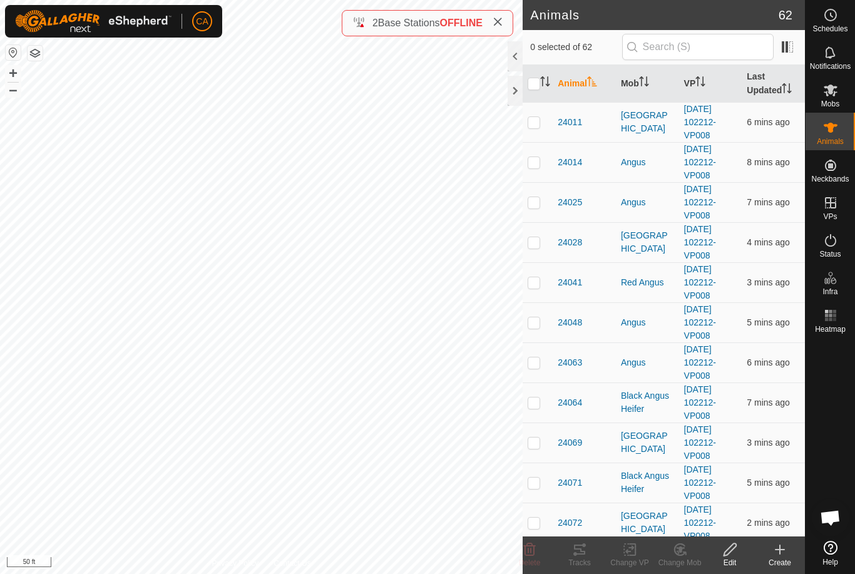
checkbox input "true"
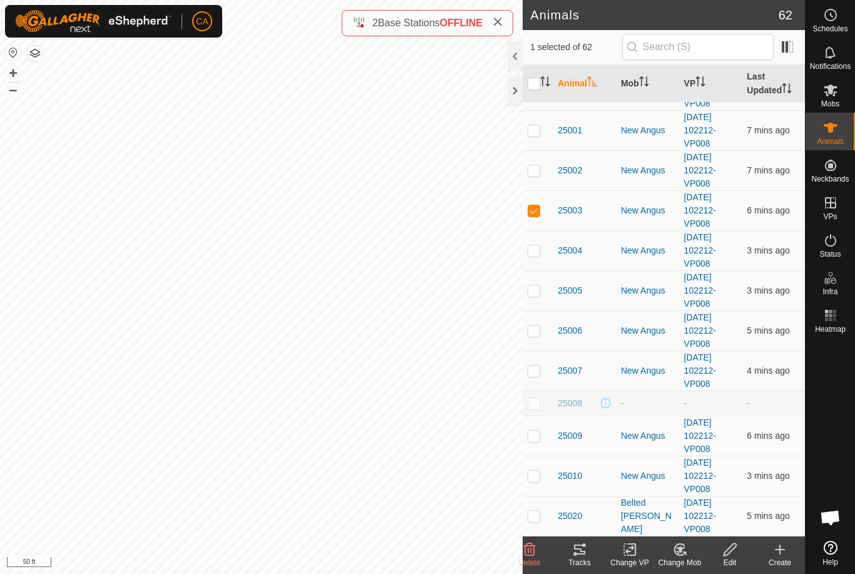
scroll to position [1355, 0]
checkbox input "true"
checkbox input "false"
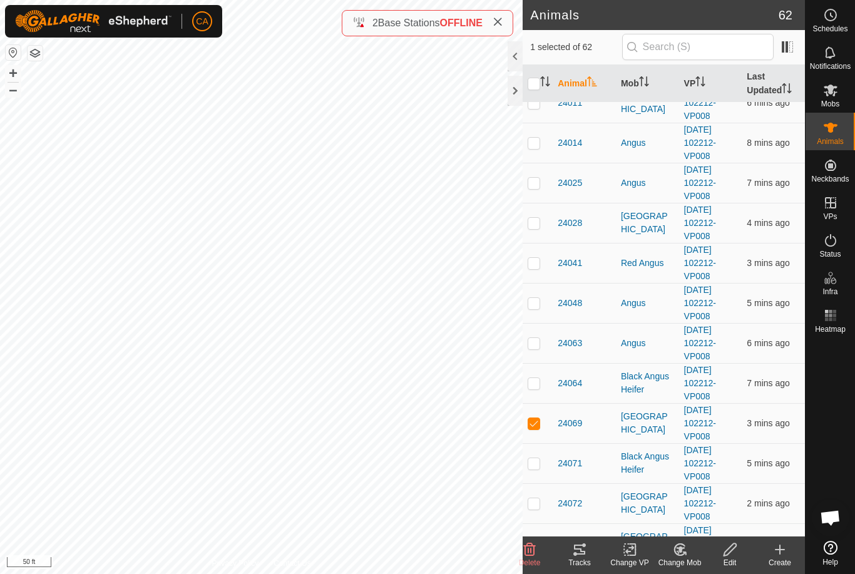
scroll to position [19, 0]
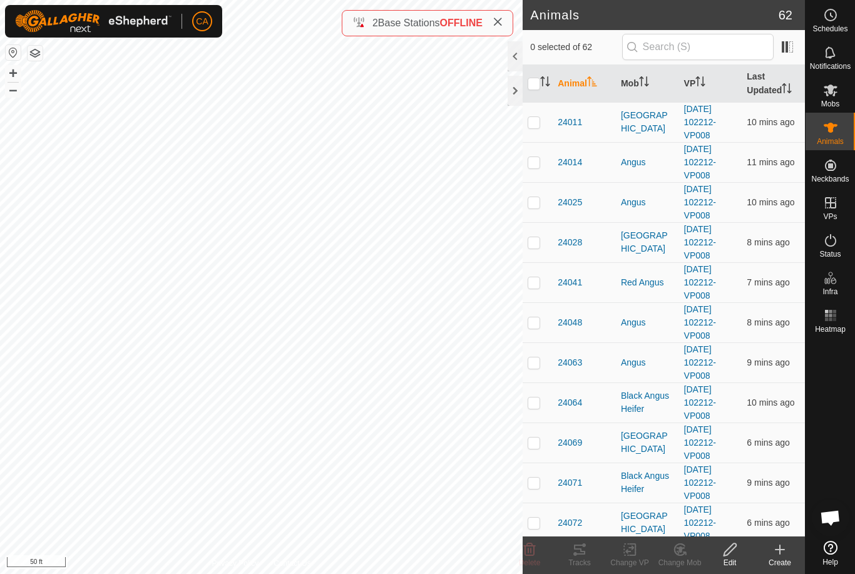
click at [535, 84] on input "checkbox" at bounding box center [534, 84] width 13 height 13
checkbox input "true"
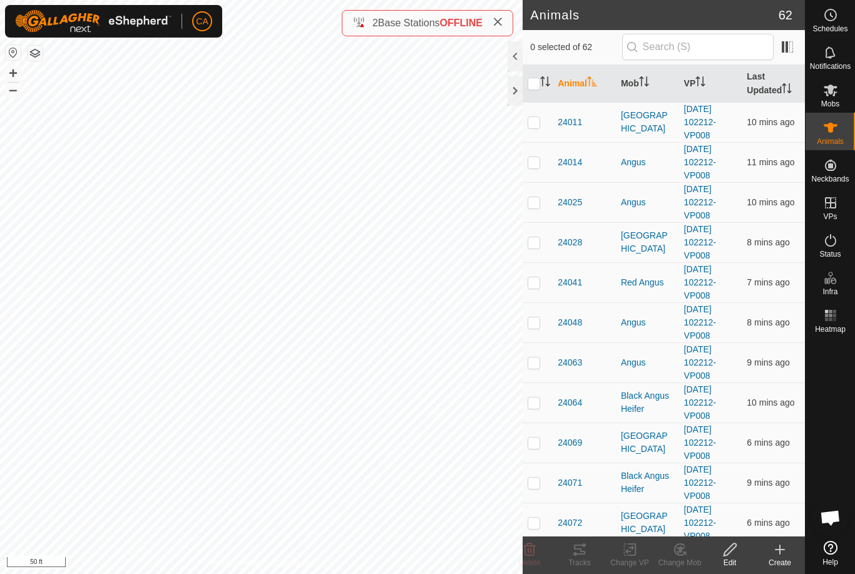
checkbox input "true"
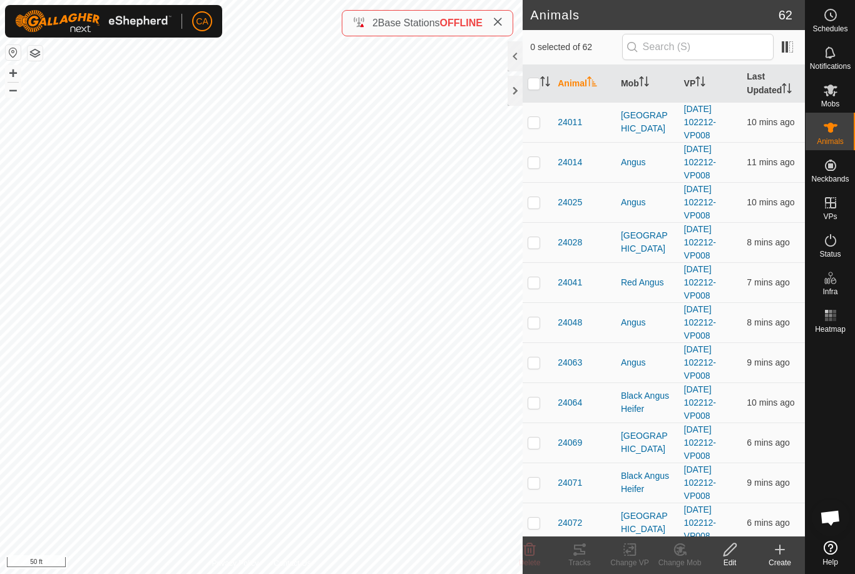
checkbox input "true"
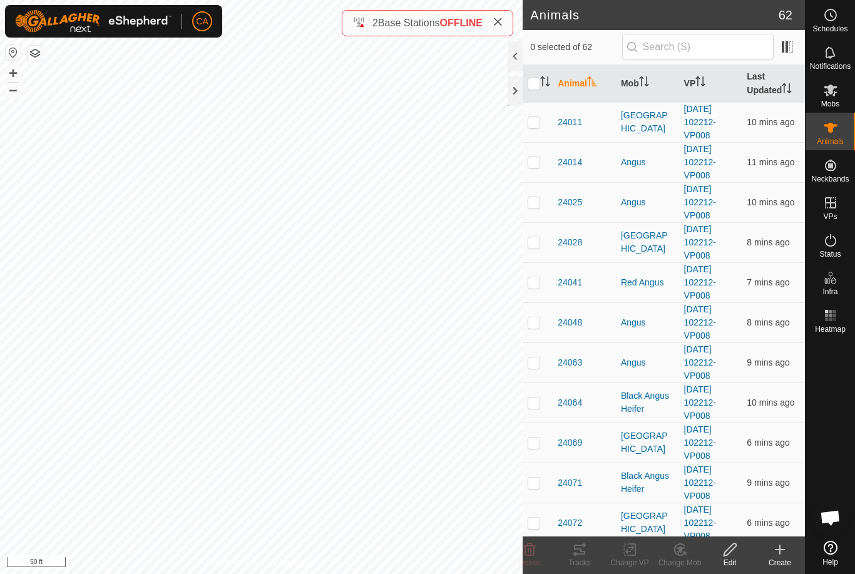
checkbox input "true"
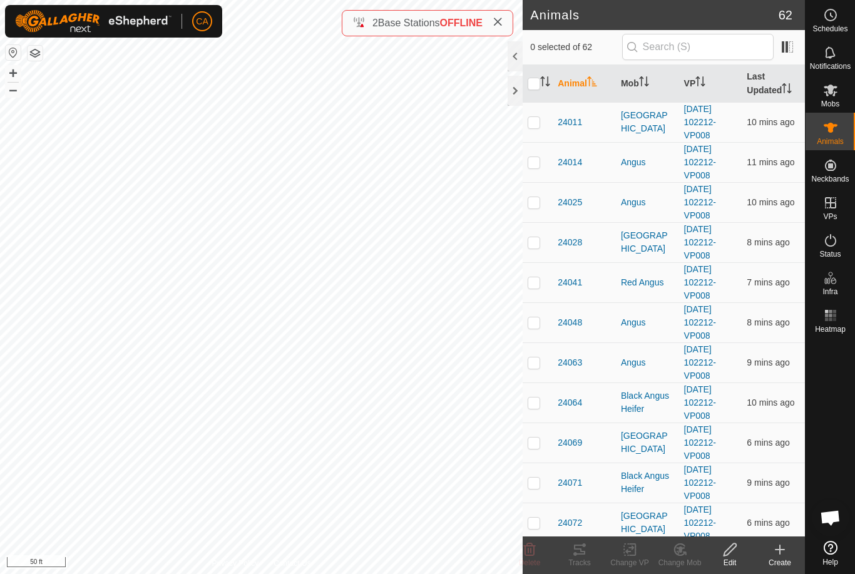
checkbox input "true"
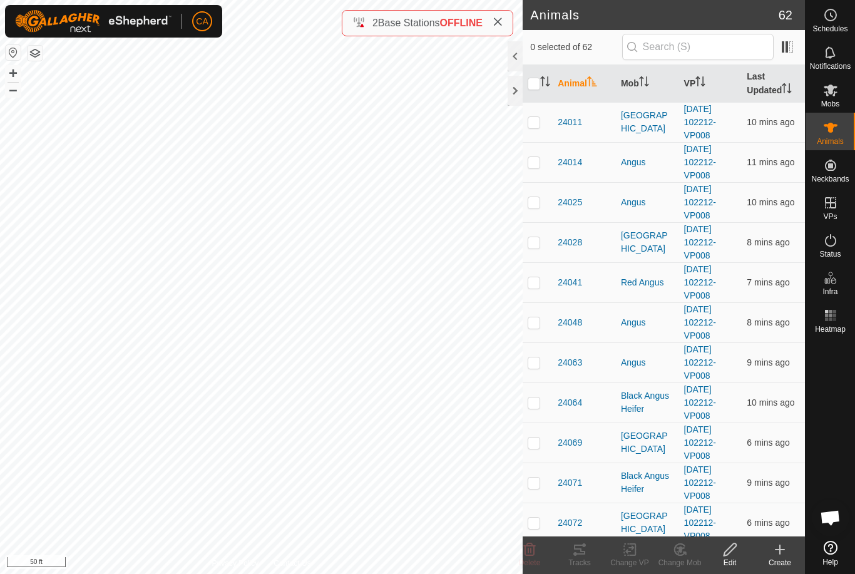
checkbox input "true"
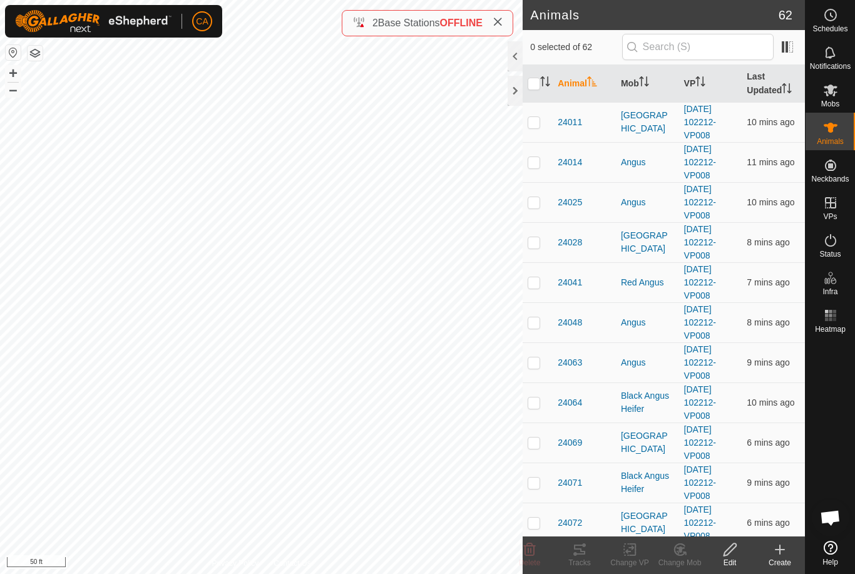
checkbox input "true"
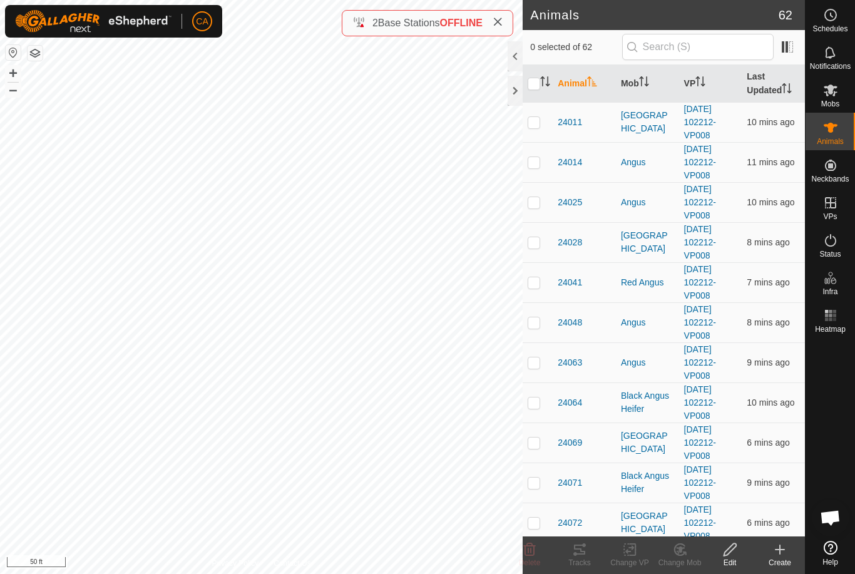
checkbox input "true"
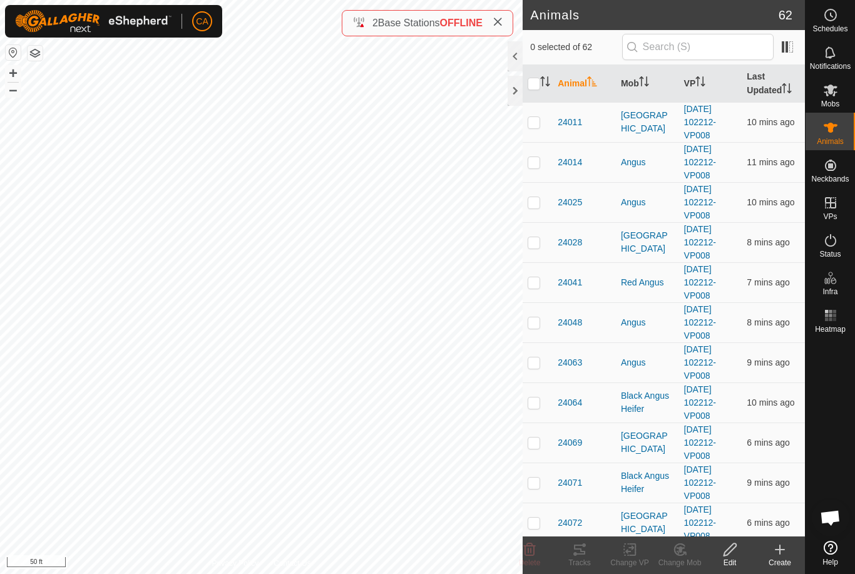
checkbox input "true"
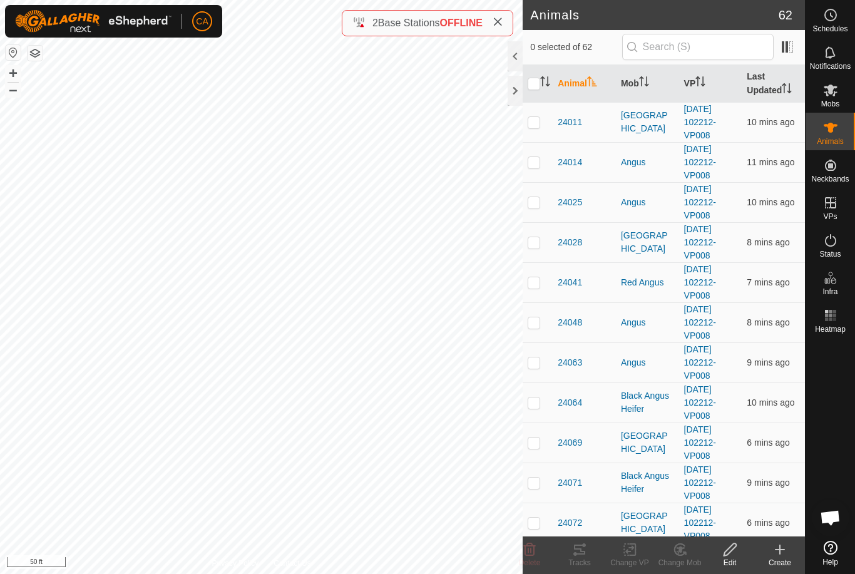
checkbox input "true"
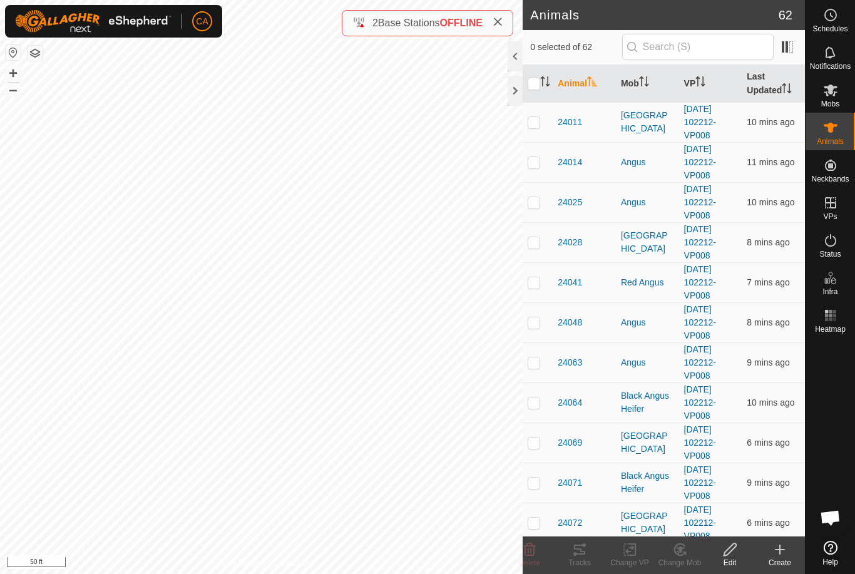
checkbox input "true"
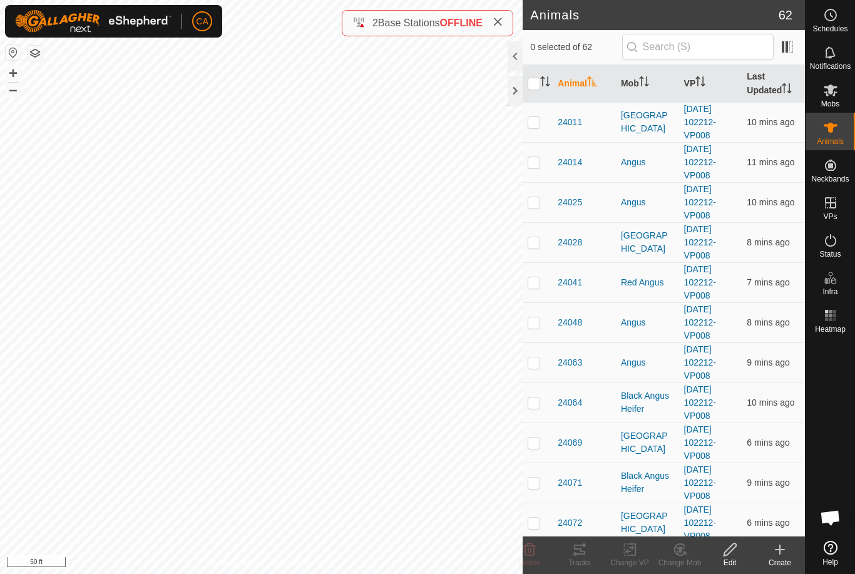
checkbox input "true"
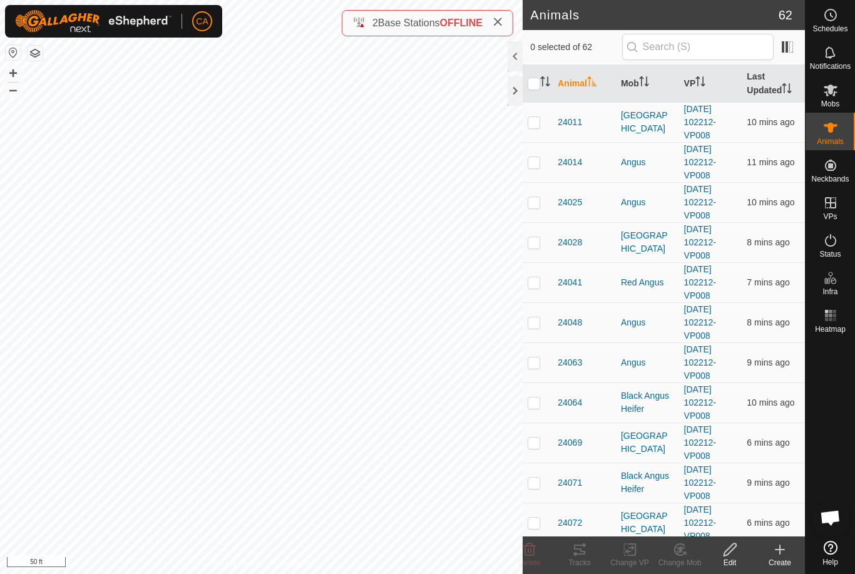
checkbox input "true"
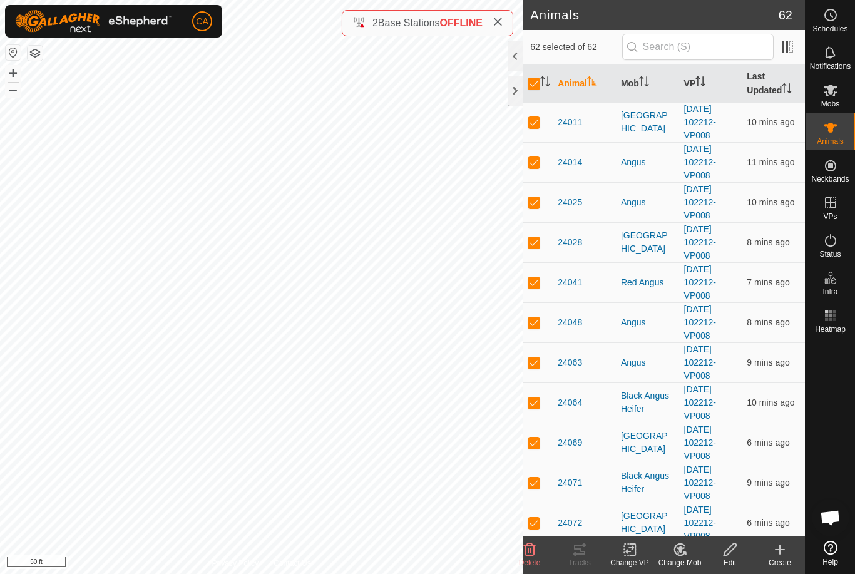
click at [533, 84] on input "checkbox" at bounding box center [534, 84] width 13 height 13
checkbox input "false"
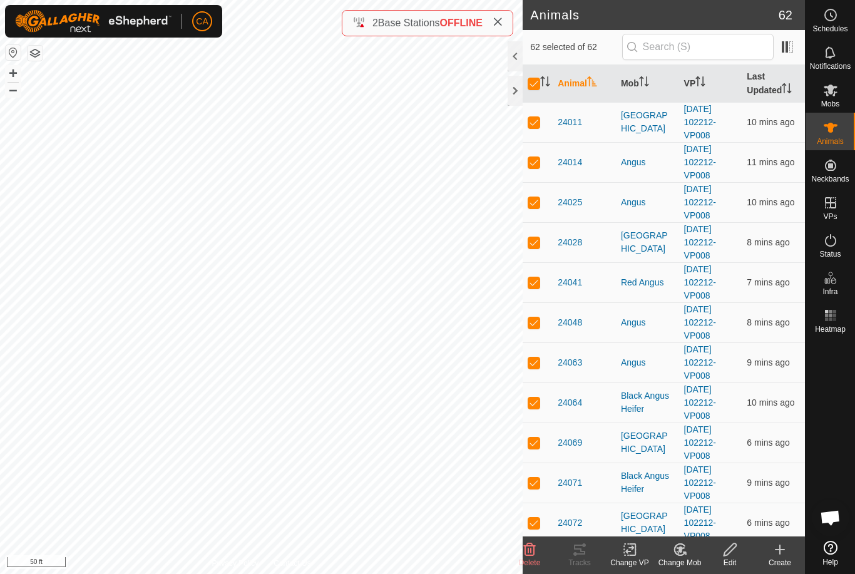
checkbox input "false"
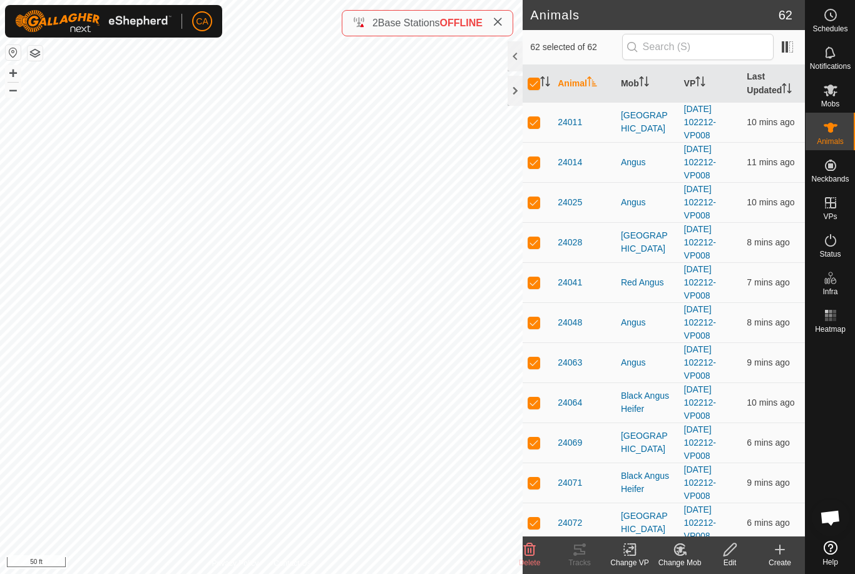
checkbox input "false"
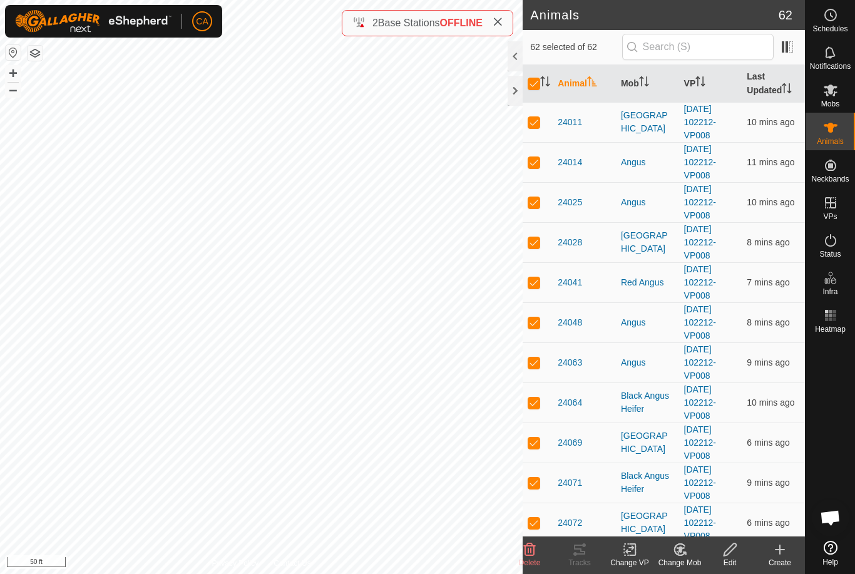
checkbox input "false"
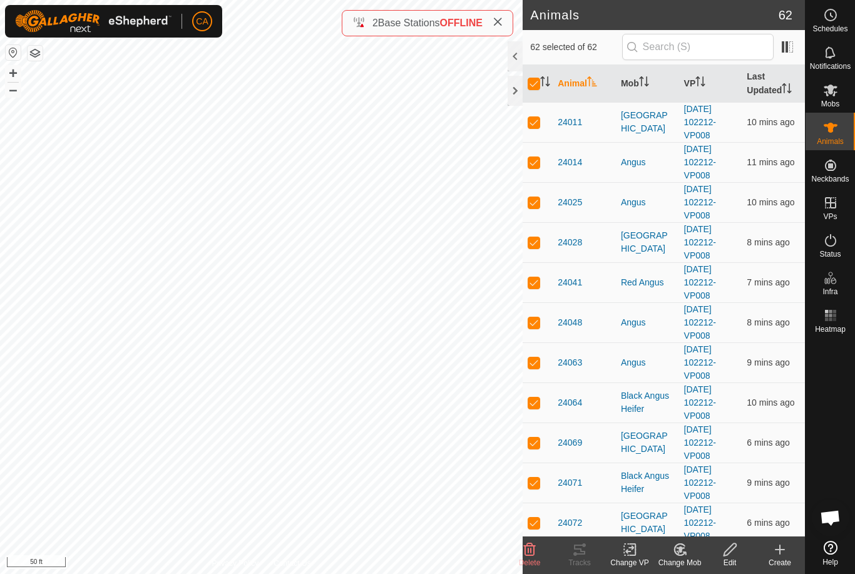
checkbox input "false"
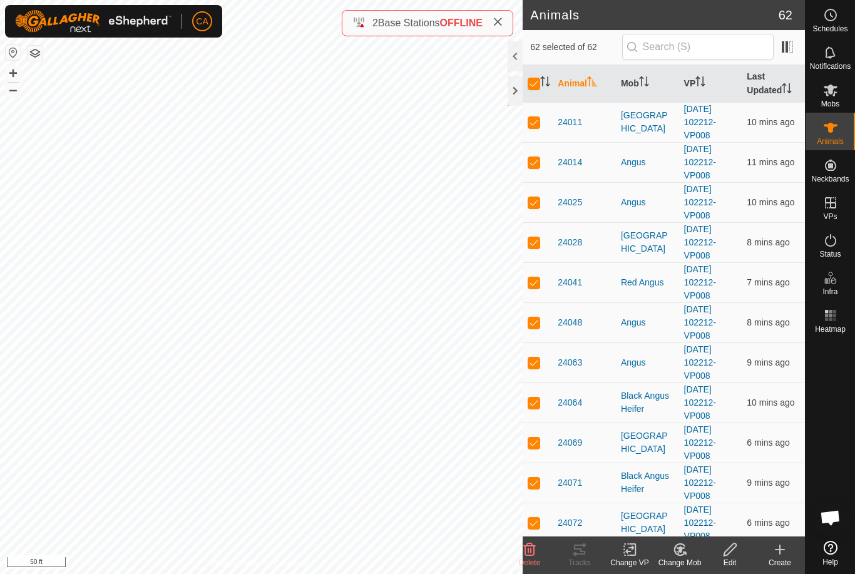
checkbox input "false"
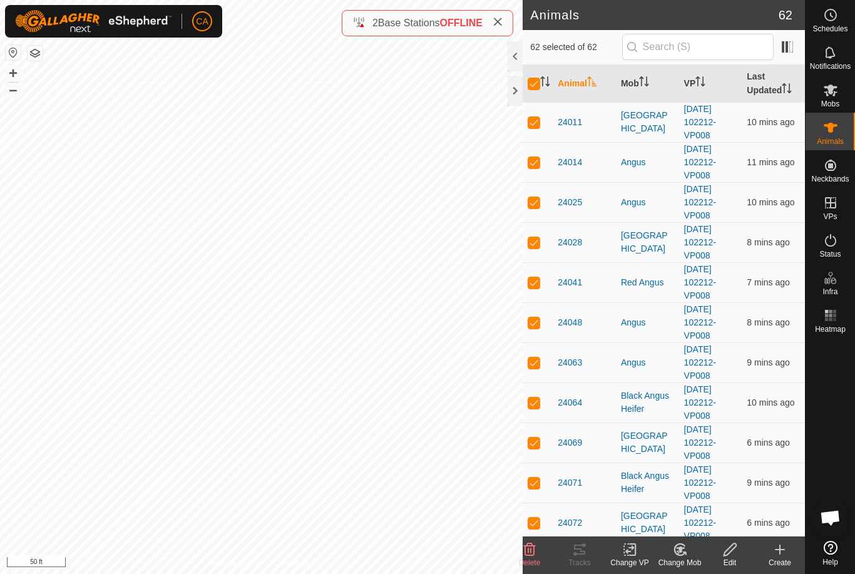
checkbox input "false"
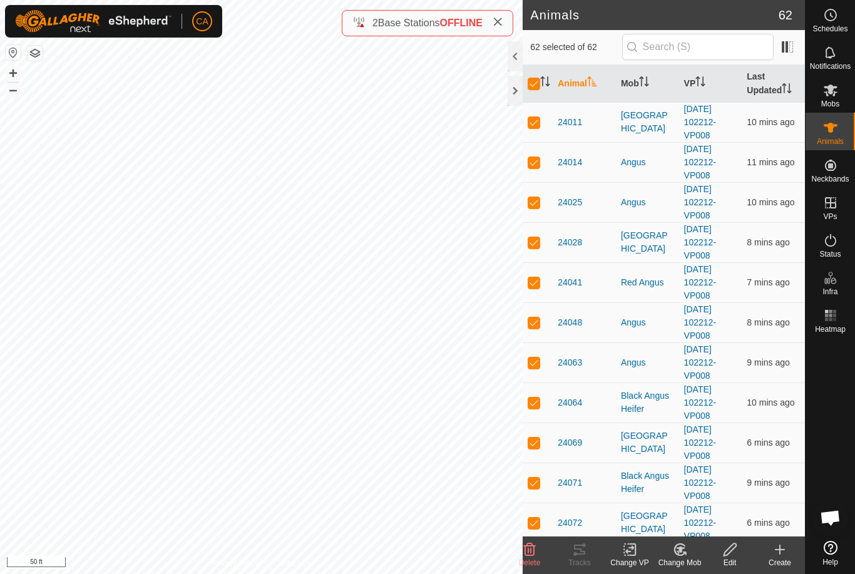
checkbox input "false"
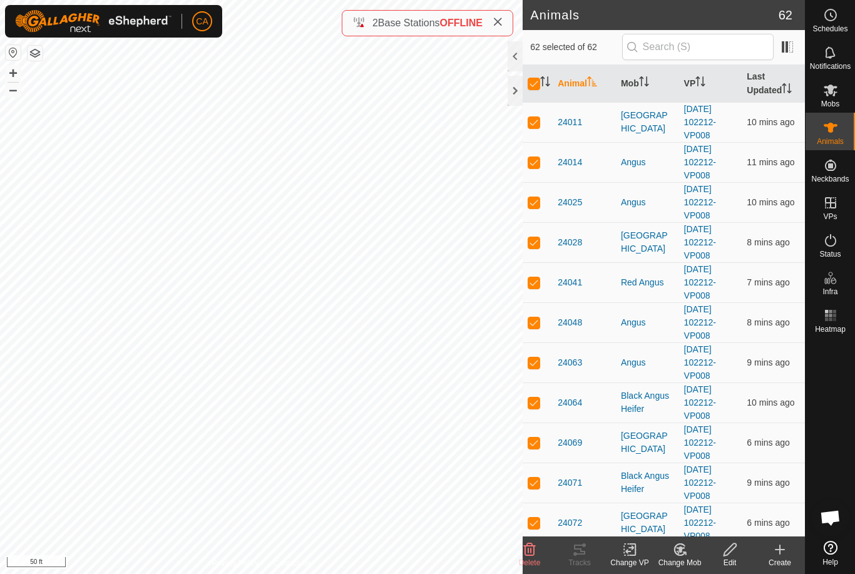
checkbox input "false"
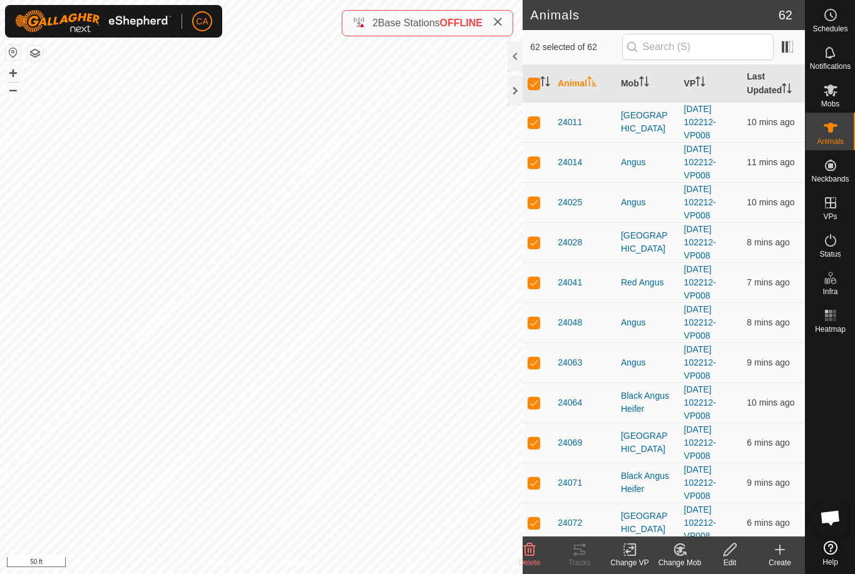
checkbox input "false"
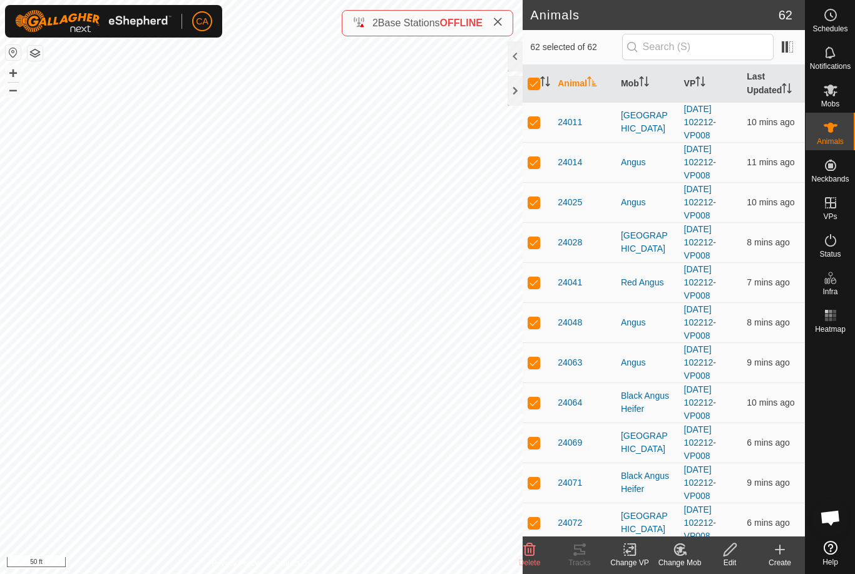
checkbox input "false"
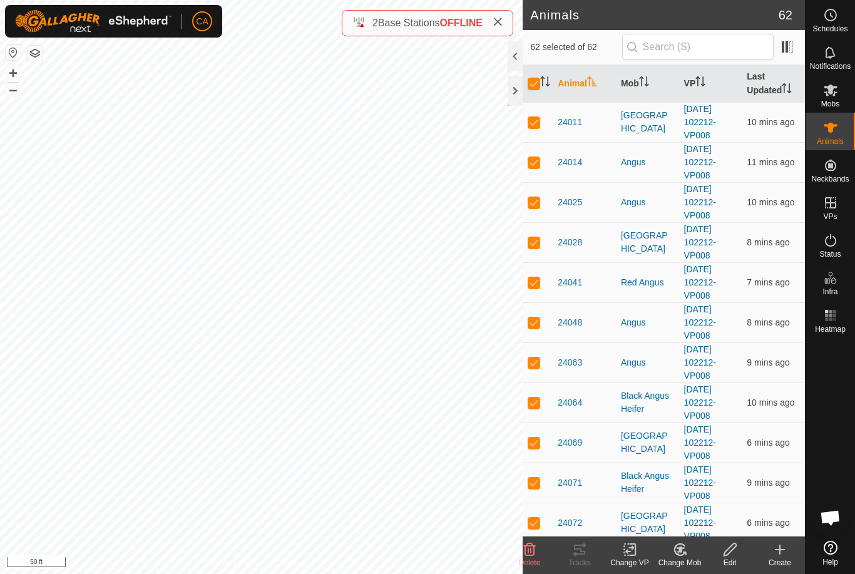
checkbox input "false"
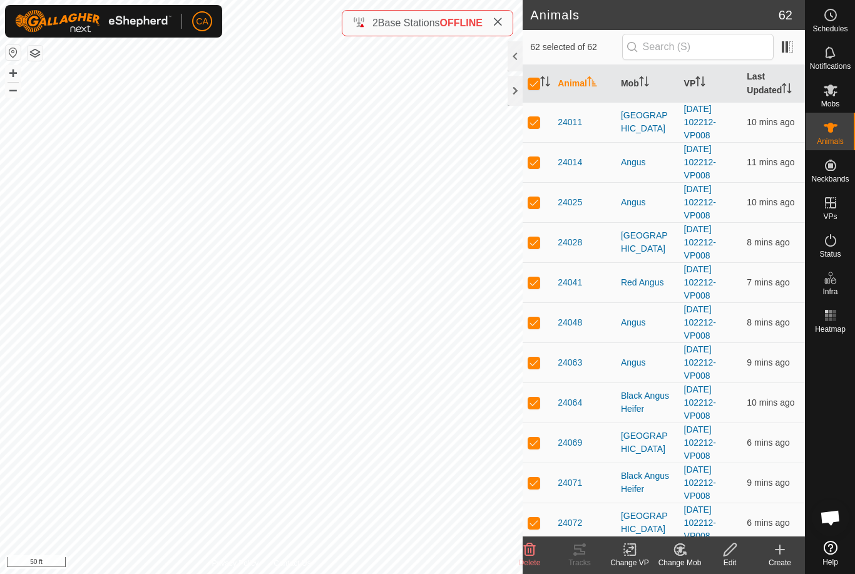
checkbox input "false"
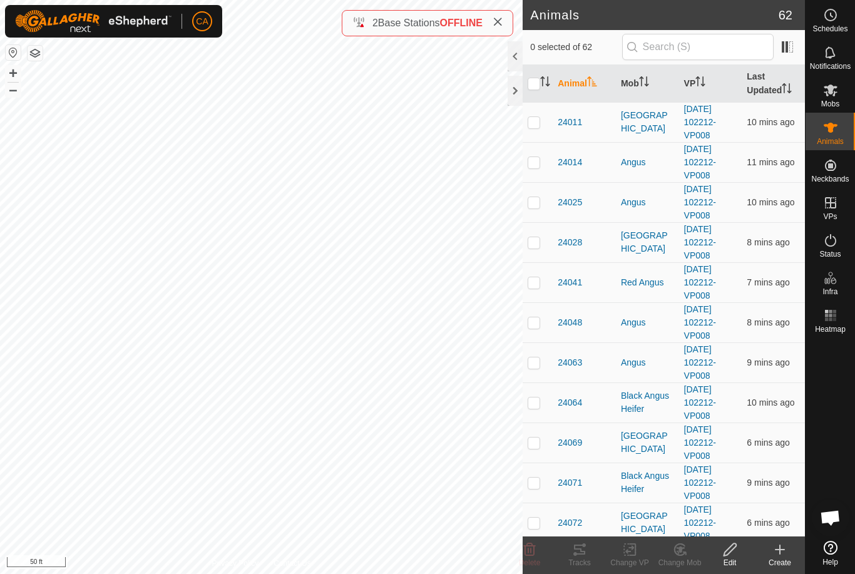
click at [586, 83] on th "Animal" at bounding box center [584, 84] width 63 height 38
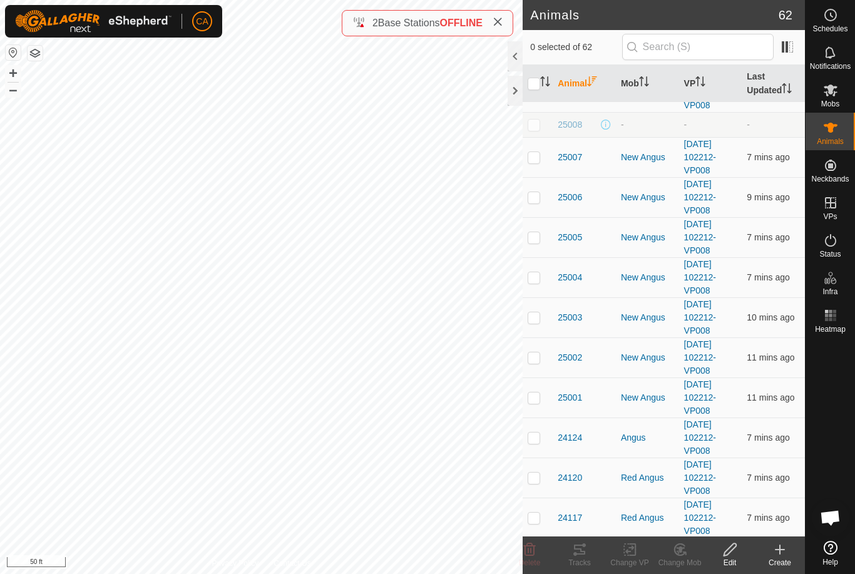
scroll to position [918, 0]
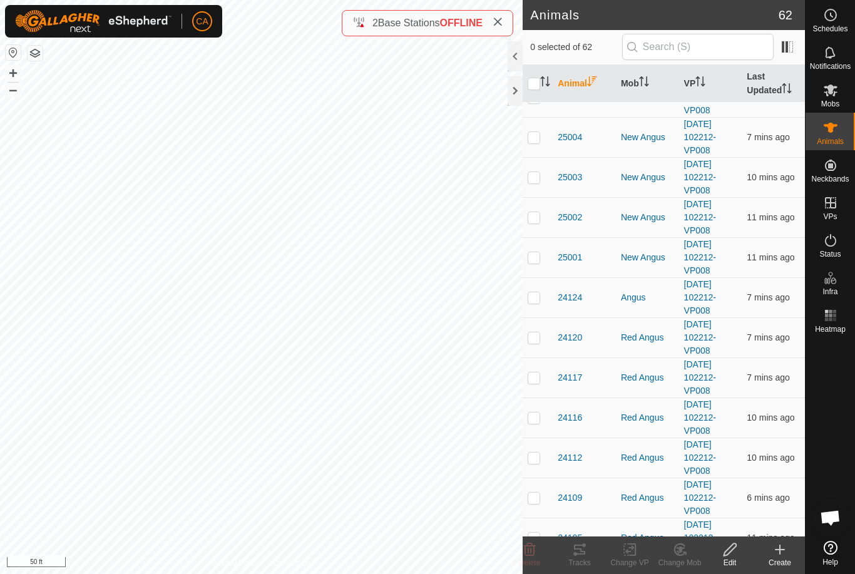
checkbox input "true"
checkbox input "false"
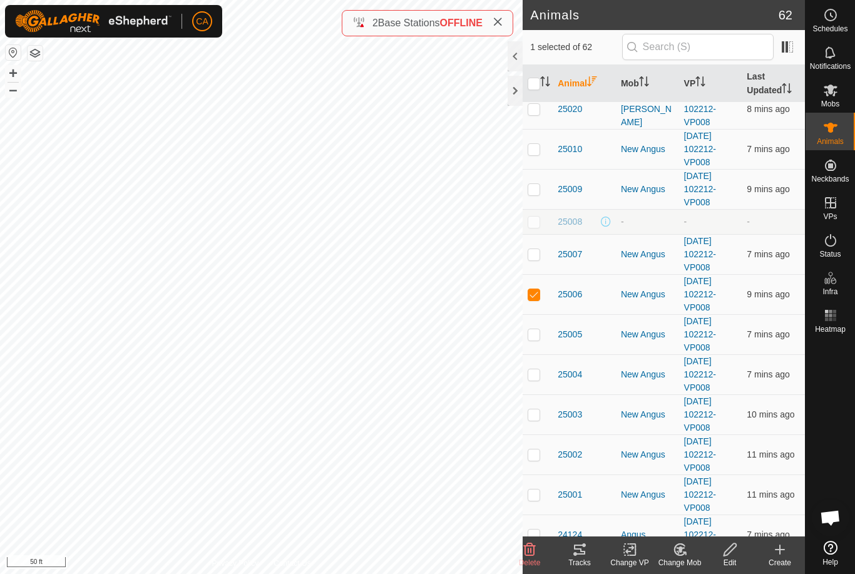
scroll to position [683, 0]
